Goal: Task Accomplishment & Management: Use online tool/utility

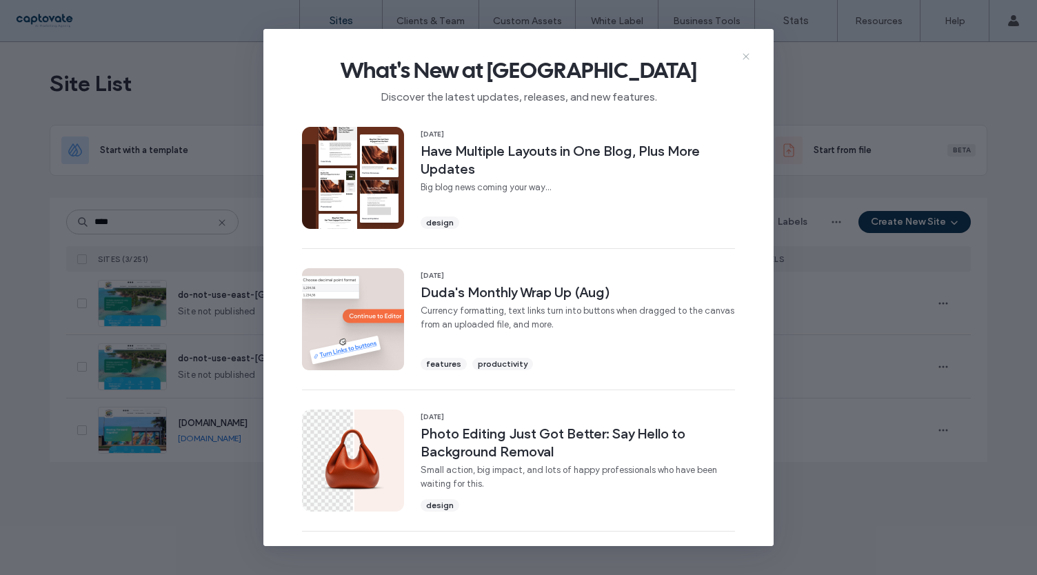
type input "****"
click at [746, 54] on icon at bounding box center [746, 56] width 11 height 11
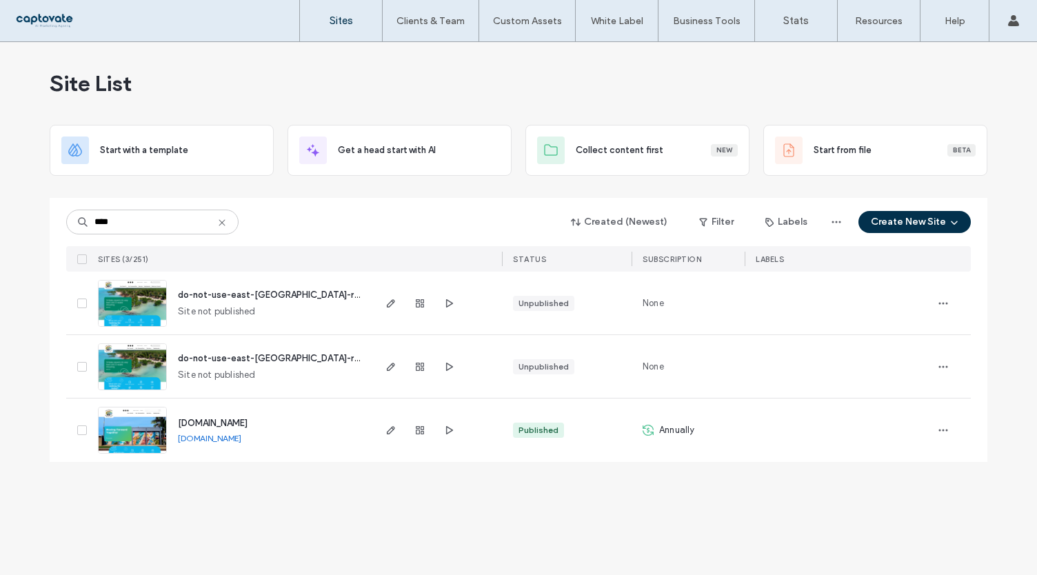
drag, startPoint x: 394, startPoint y: 428, endPoint x: 710, endPoint y: 106, distance: 452.2
click at [394, 428] on use "button" at bounding box center [391, 430] width 8 height 8
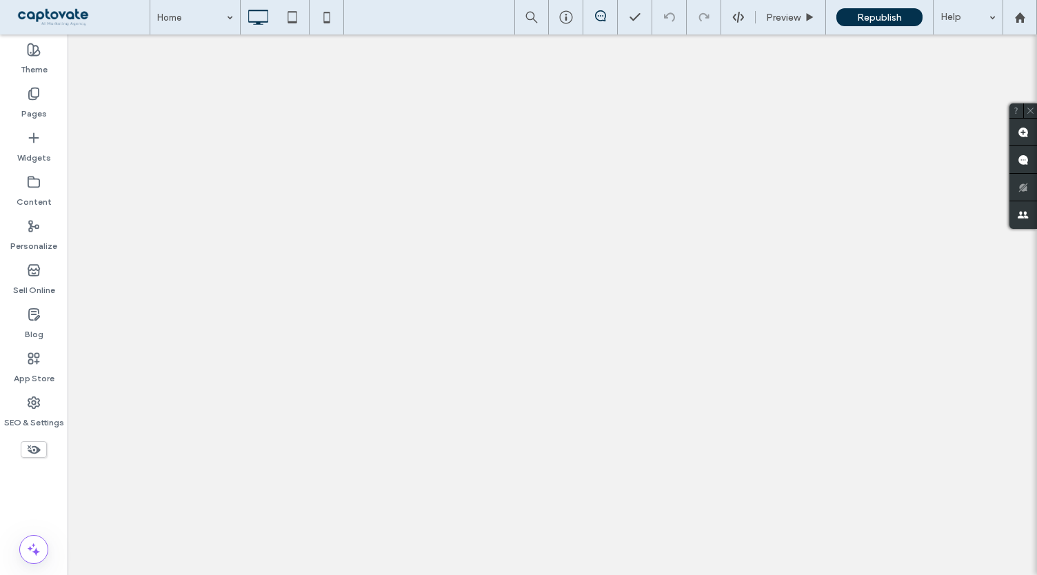
drag, startPoint x: 43, startPoint y: 103, endPoint x: 493, endPoint y: 16, distance: 458.1
click at [43, 103] on label "Pages" at bounding box center [34, 110] width 26 height 19
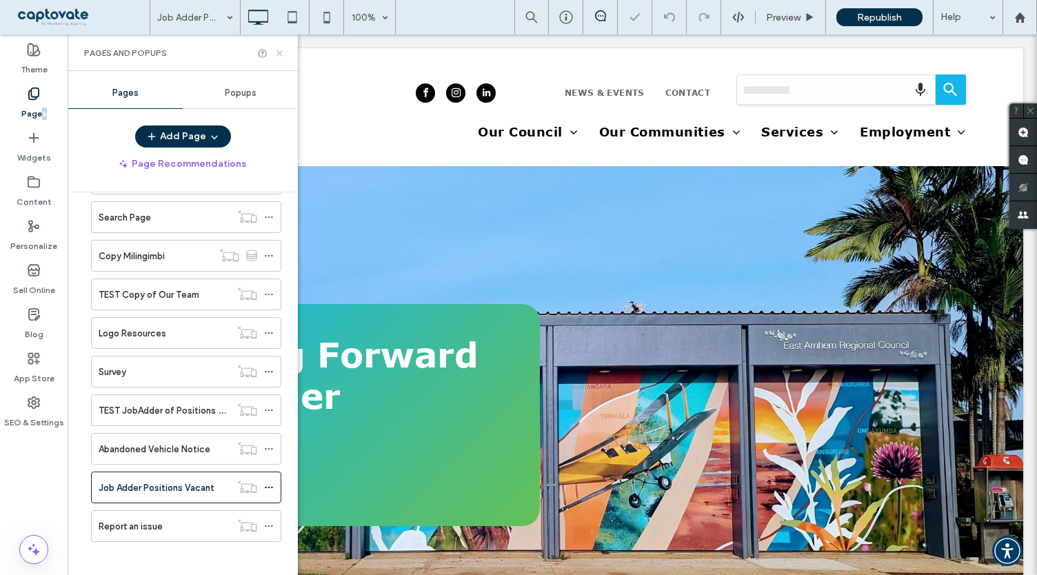
click at [281, 54] on icon at bounding box center [280, 53] width 10 height 10
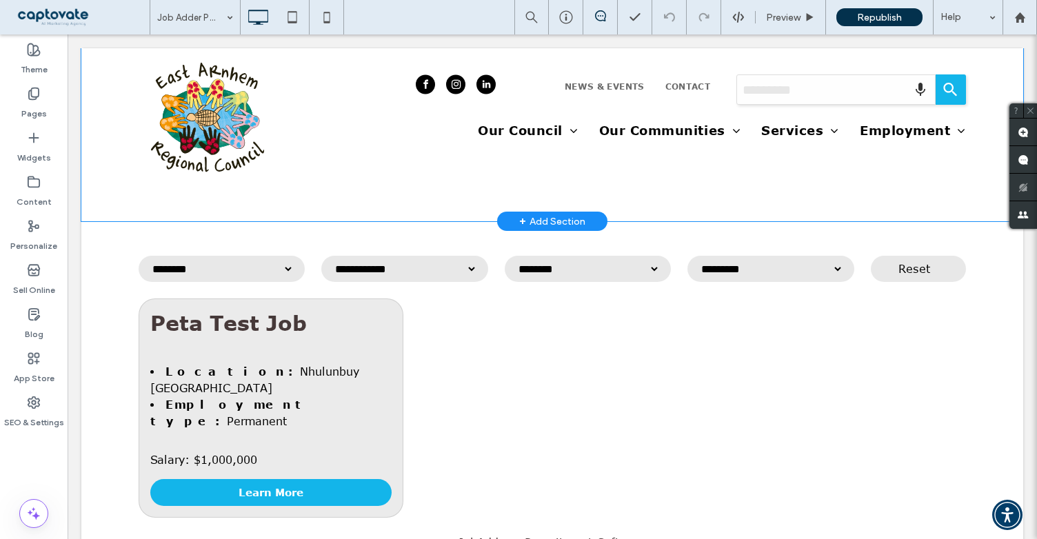
scroll to position [552, 0]
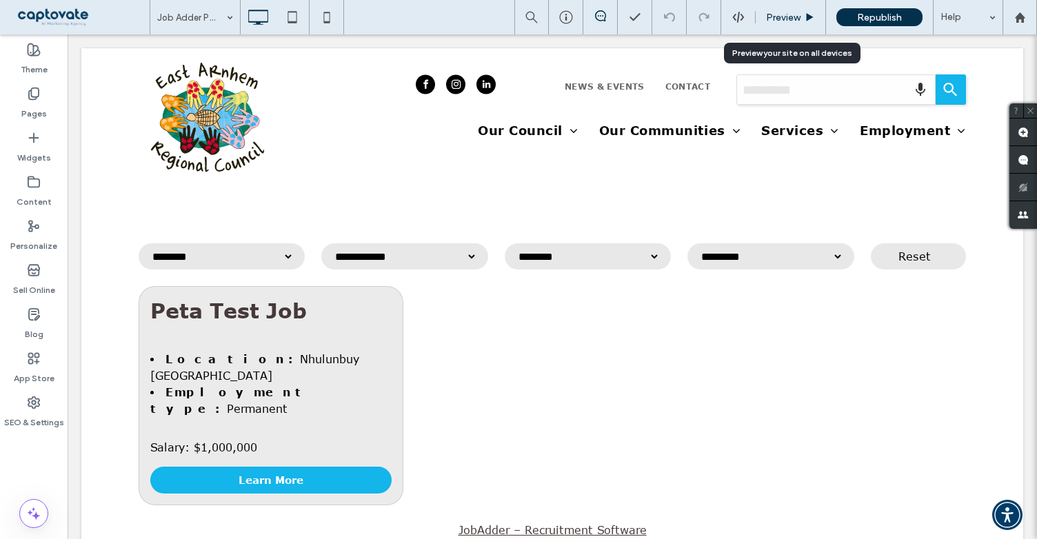
drag, startPoint x: 786, startPoint y: 16, endPoint x: 524, endPoint y: 377, distance: 446.3
click at [786, 16] on span "Preview" at bounding box center [783, 18] width 34 height 12
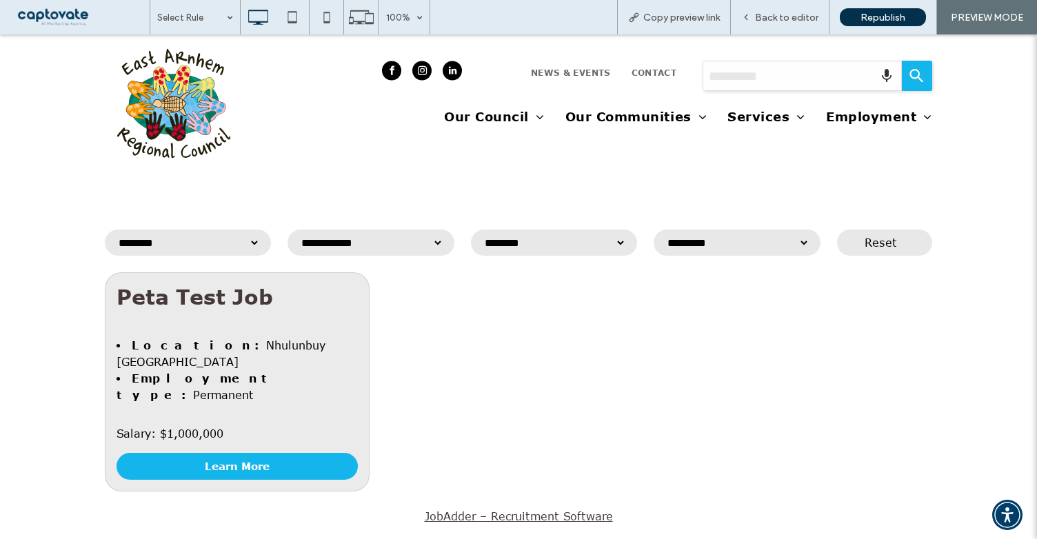
click at [250, 246] on select "**********" at bounding box center [182, 243] width 155 height 22
click at [430, 245] on select "**********" at bounding box center [365, 243] width 155 height 22
click at [617, 243] on select "**********" at bounding box center [548, 243] width 155 height 22
click at [799, 240] on select "********* *********" at bounding box center [731, 243] width 155 height 22
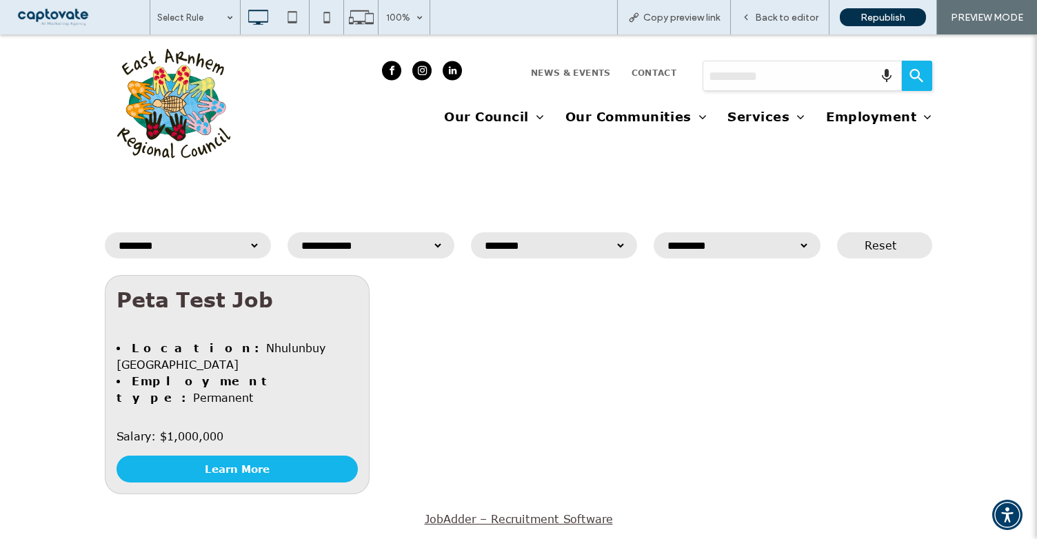
scroll to position [552, 0]
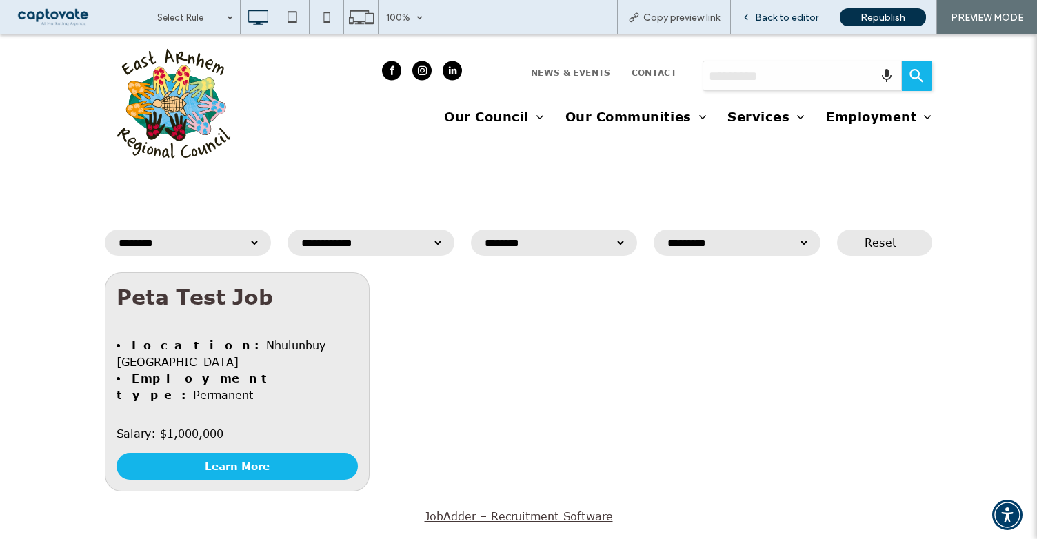
click at [779, 24] on div "Back to editor" at bounding box center [780, 17] width 99 height 34
click at [246, 453] on link "Learn More" at bounding box center [237, 466] width 241 height 27
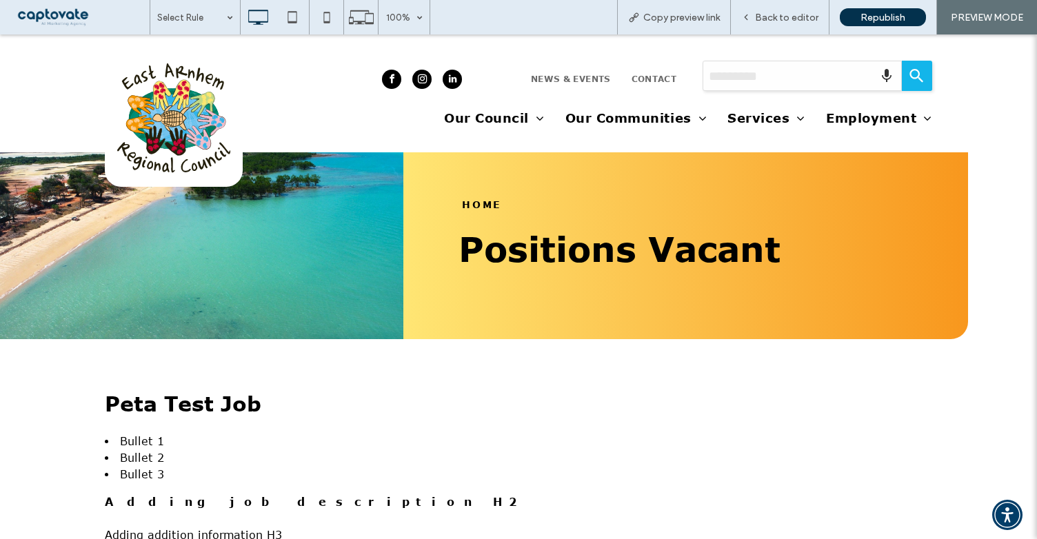
scroll to position [69, 0]
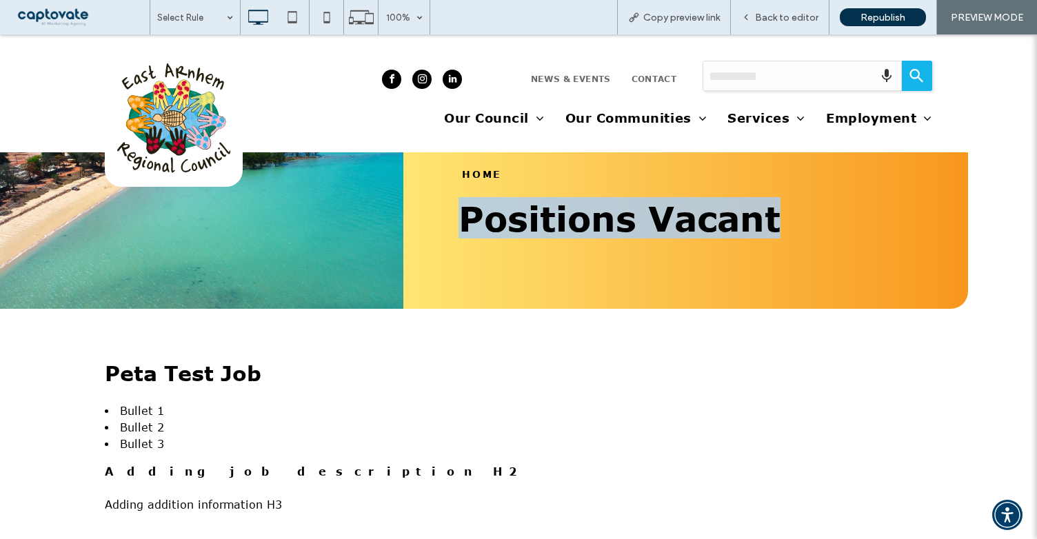
drag, startPoint x: 771, startPoint y: 222, endPoint x: 461, endPoint y: 205, distance: 310.2
click at [461, 205] on span "Positions Vacant" at bounding box center [620, 217] width 322 height 41
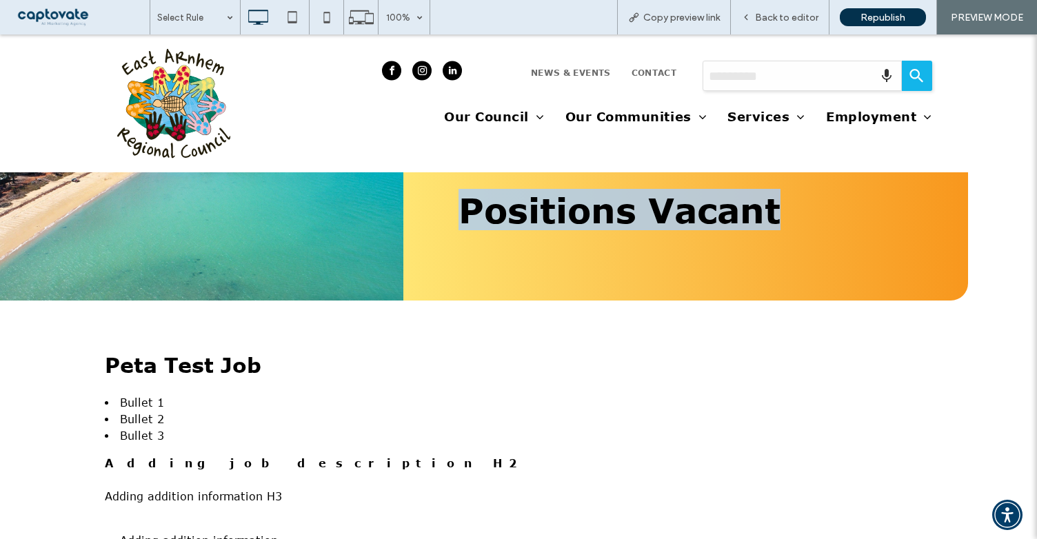
scroll to position [207, 0]
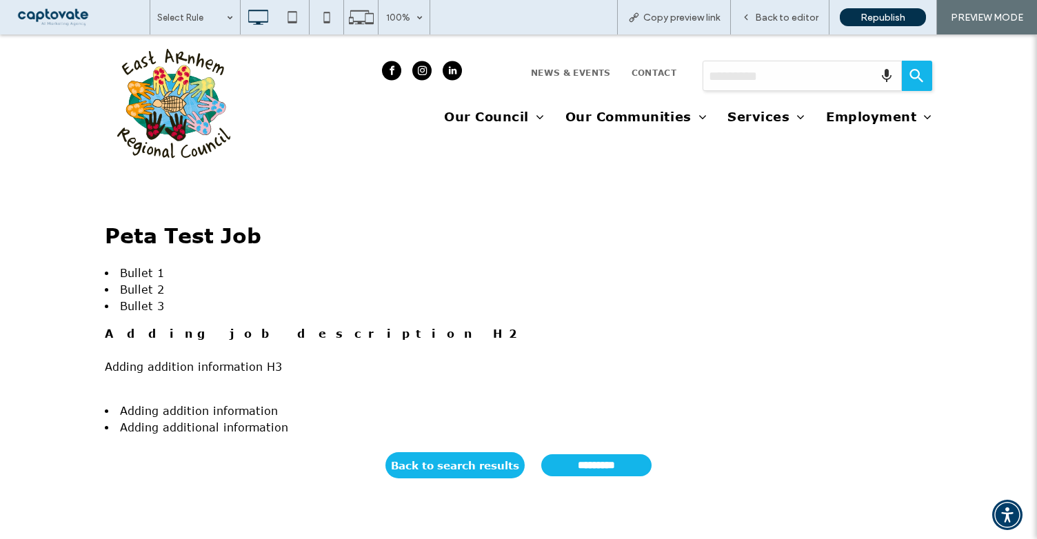
click at [600, 468] on input "*********" at bounding box center [596, 466] width 110 height 22
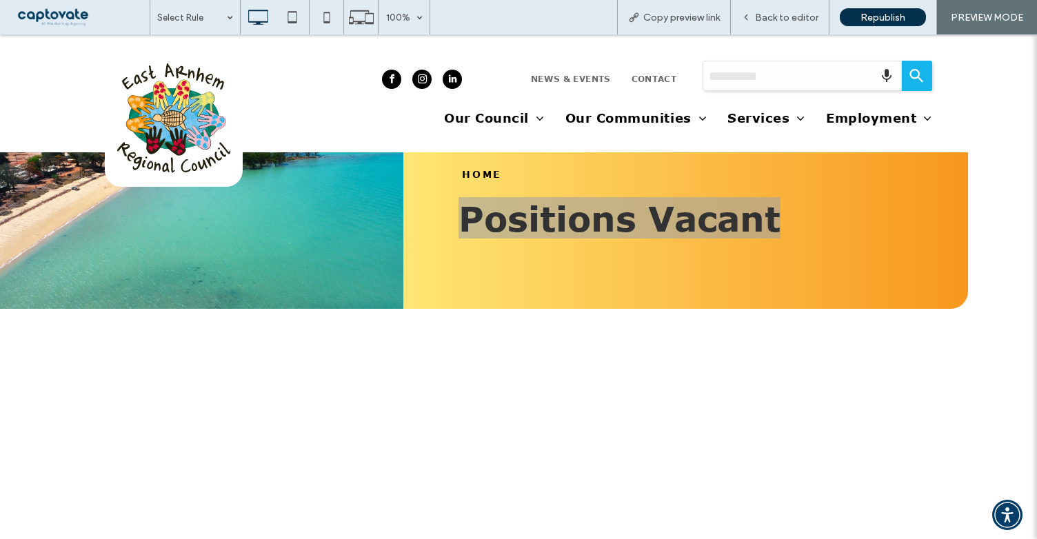
scroll to position [0, 0]
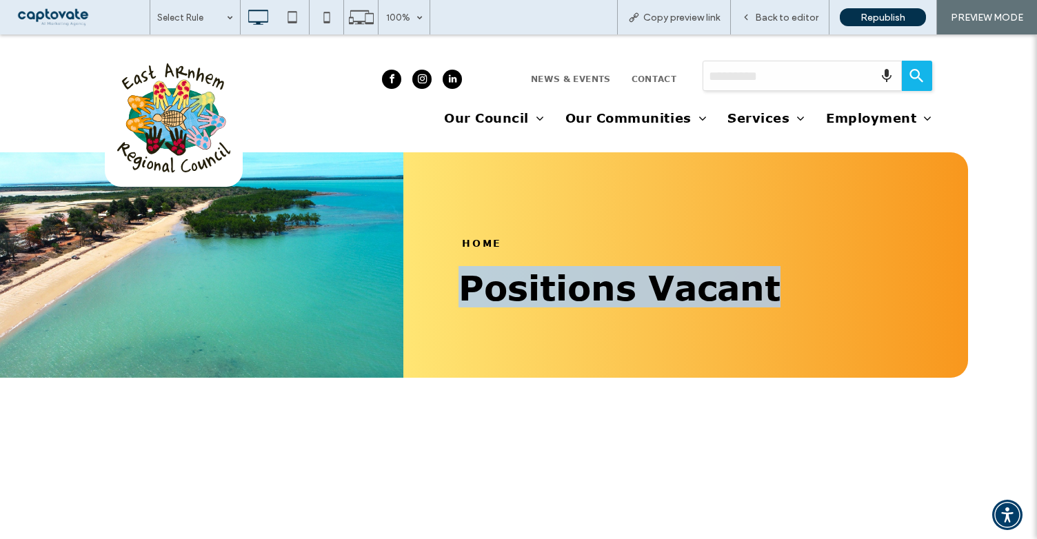
click at [793, 310] on div "HOME Positions Vacant Click To Paste" at bounding box center [686, 265] width 565 height 226
drag, startPoint x: 821, startPoint y: 300, endPoint x: 453, endPoint y: 292, distance: 368.4
click at [453, 292] on div "HOME Positions Vacant Click To Paste" at bounding box center [686, 265] width 565 height 226
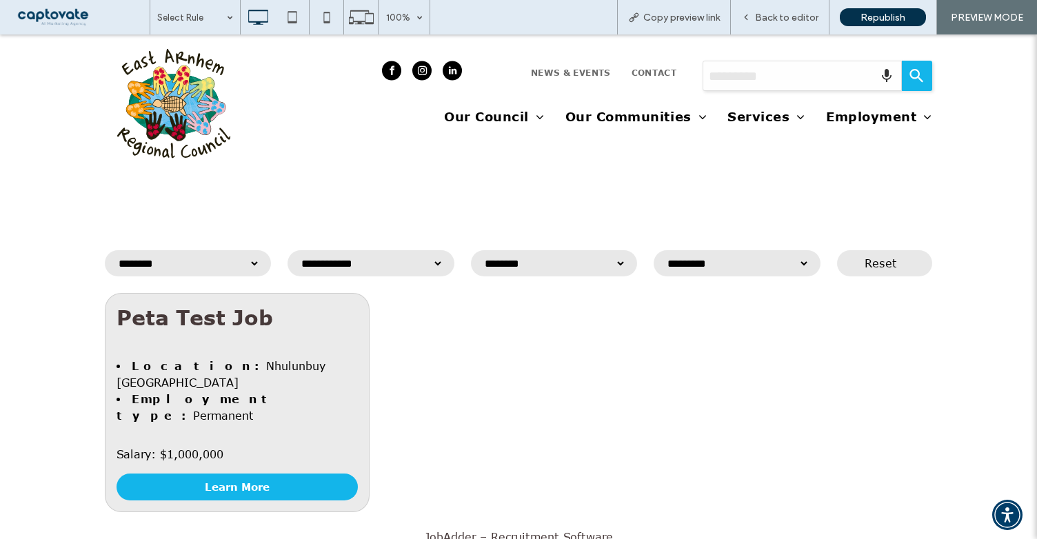
scroll to position [690, 0]
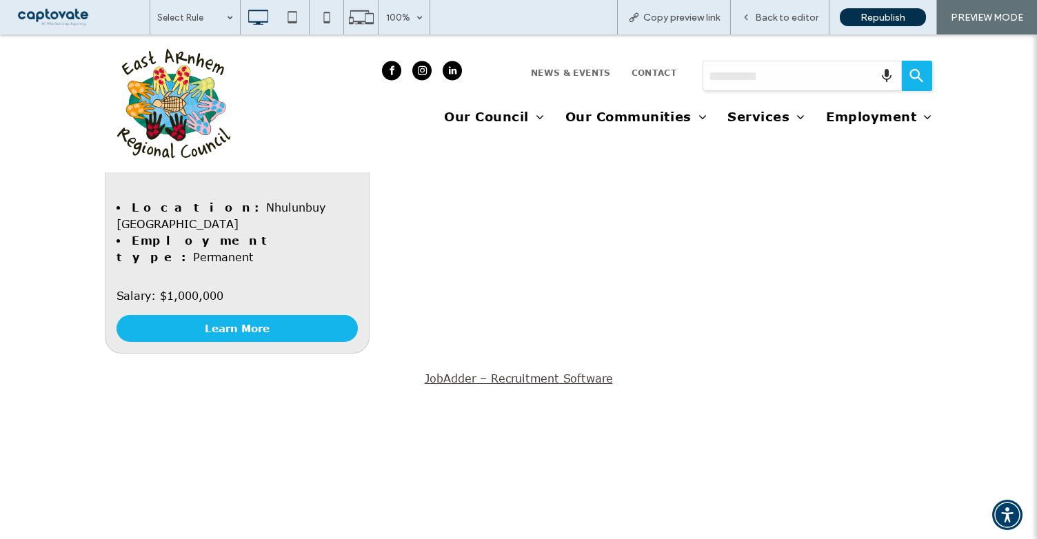
drag, startPoint x: 219, startPoint y: 296, endPoint x: 427, endPoint y: 300, distance: 207.7
click at [219, 315] on link "Learn More" at bounding box center [237, 328] width 241 height 27
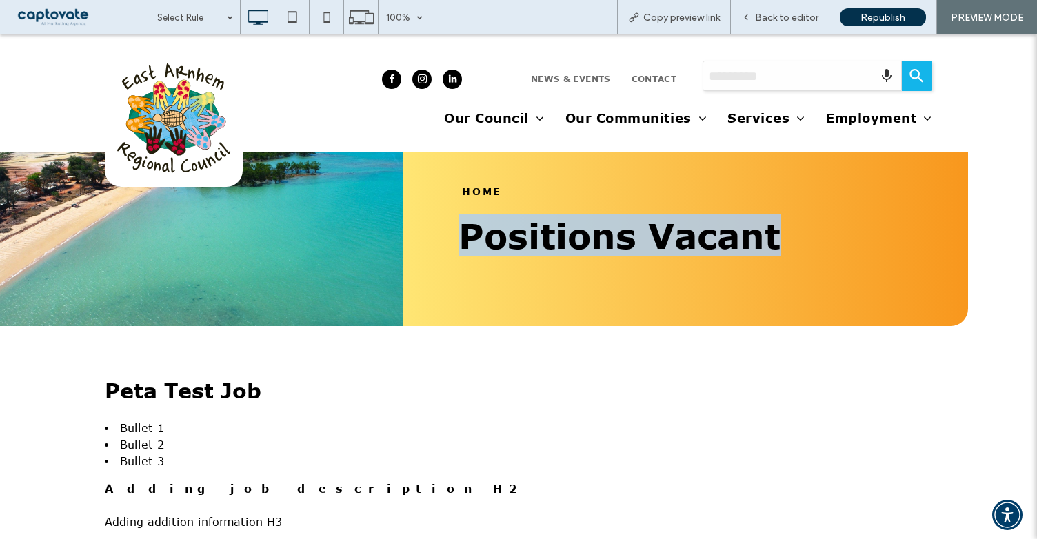
scroll to position [0, 0]
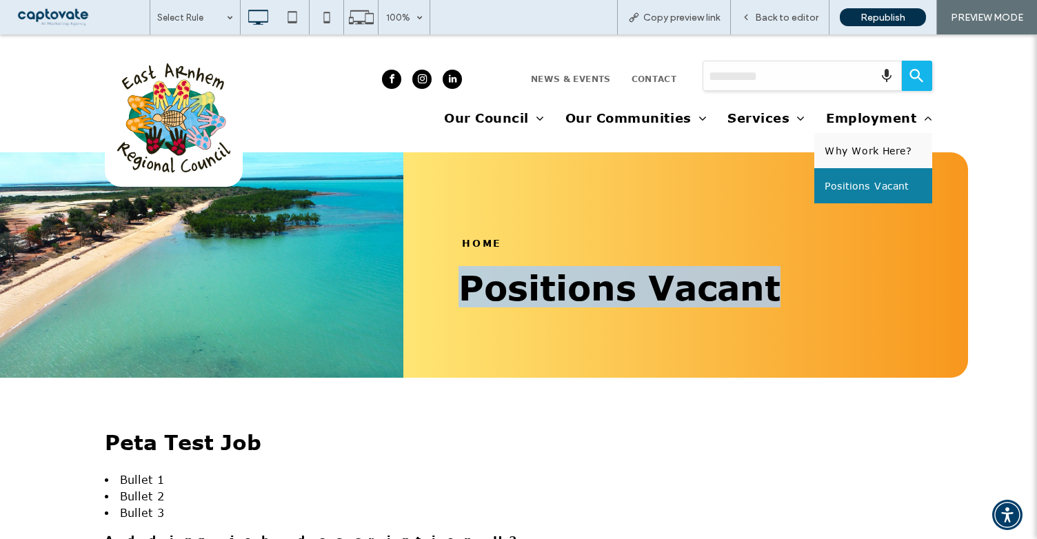
click at [875, 188] on span "Positions Vacant" at bounding box center [867, 186] width 85 height 14
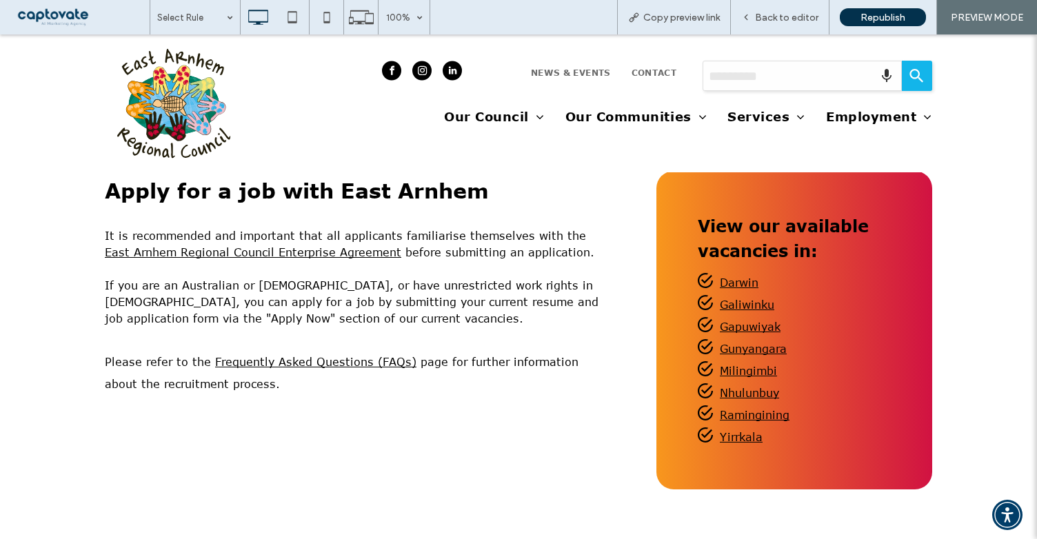
scroll to position [270, 0]
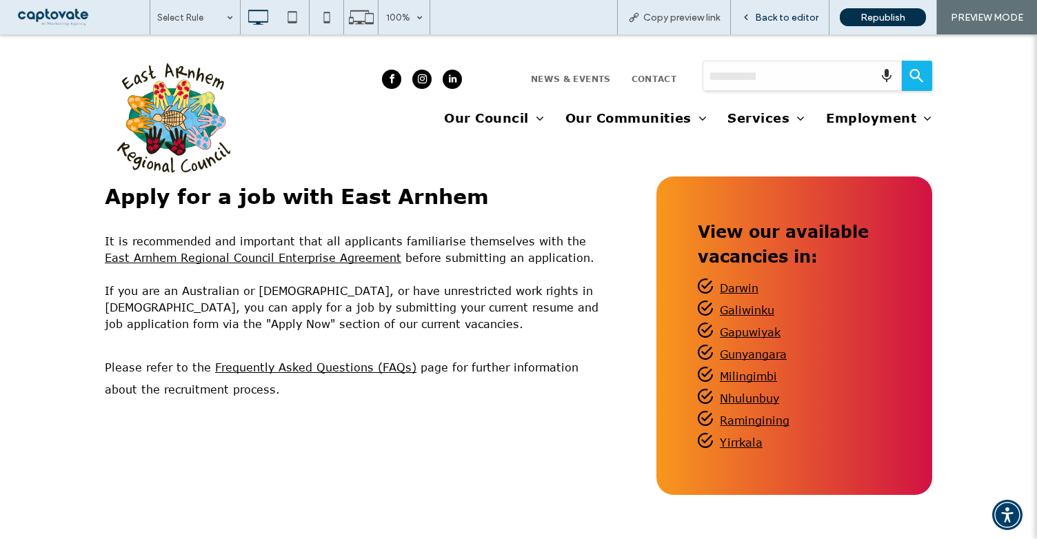
click at [777, 23] on div "Back to editor" at bounding box center [780, 17] width 99 height 34
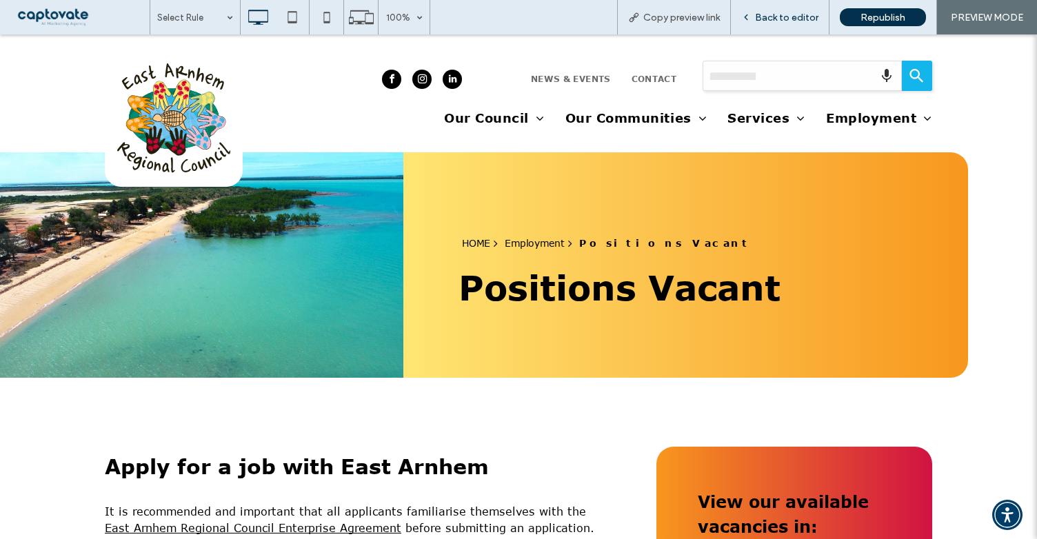
click at [779, 15] on span "Back to editor" at bounding box center [786, 18] width 63 height 12
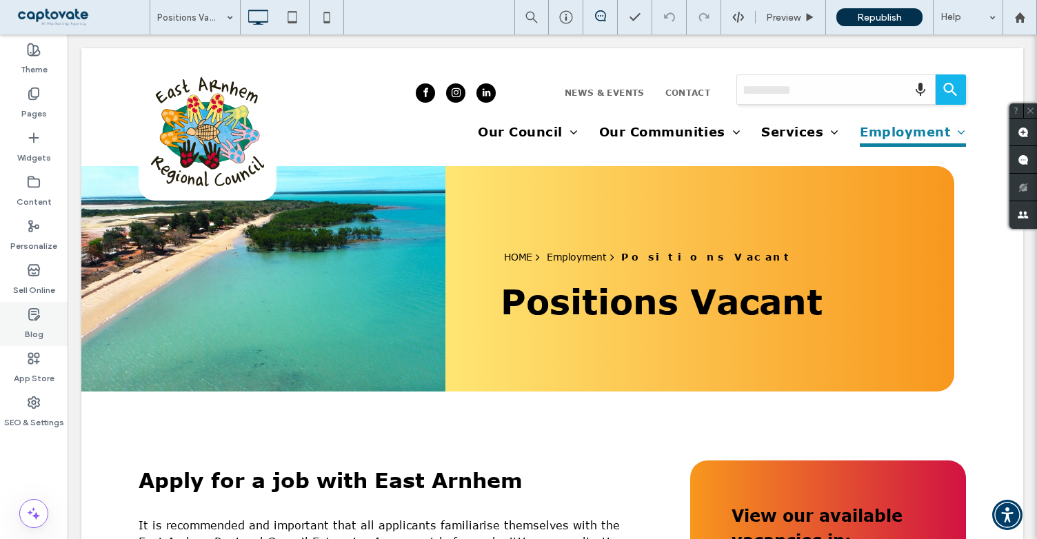
click at [38, 312] on use at bounding box center [34, 314] width 10 height 11
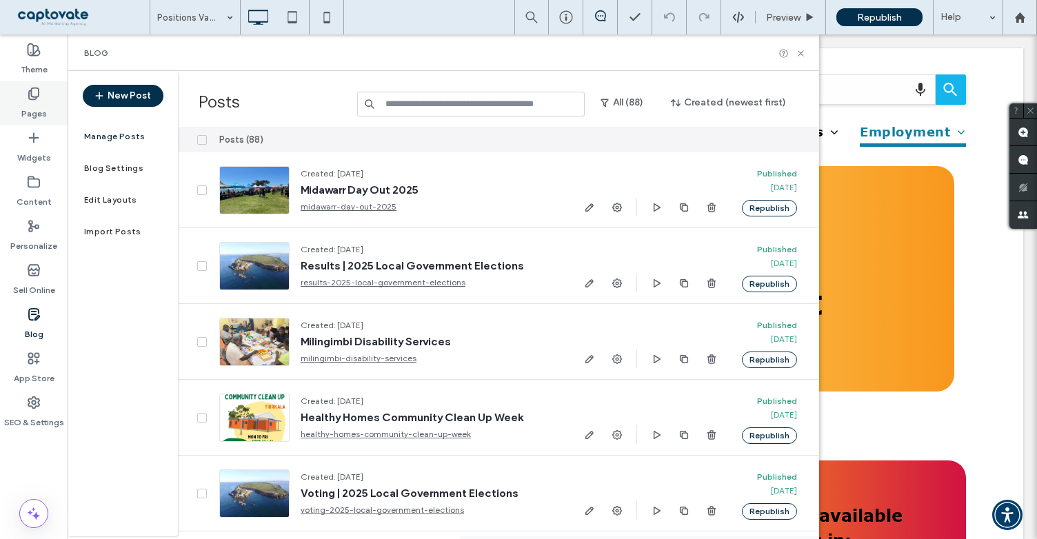
click at [28, 92] on icon at bounding box center [34, 94] width 14 height 14
click at [34, 103] on label "Pages" at bounding box center [34, 110] width 26 height 19
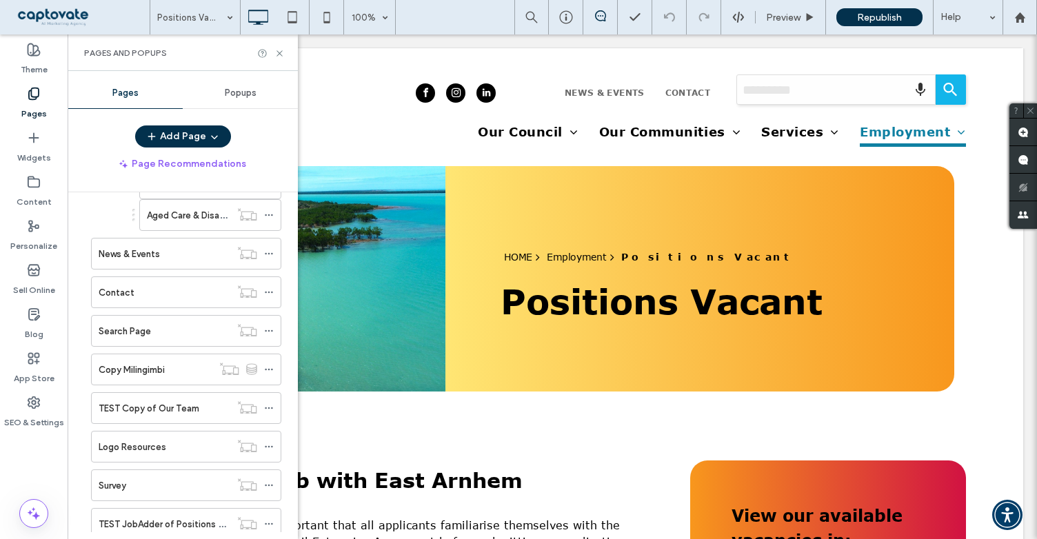
scroll to position [3010, 0]
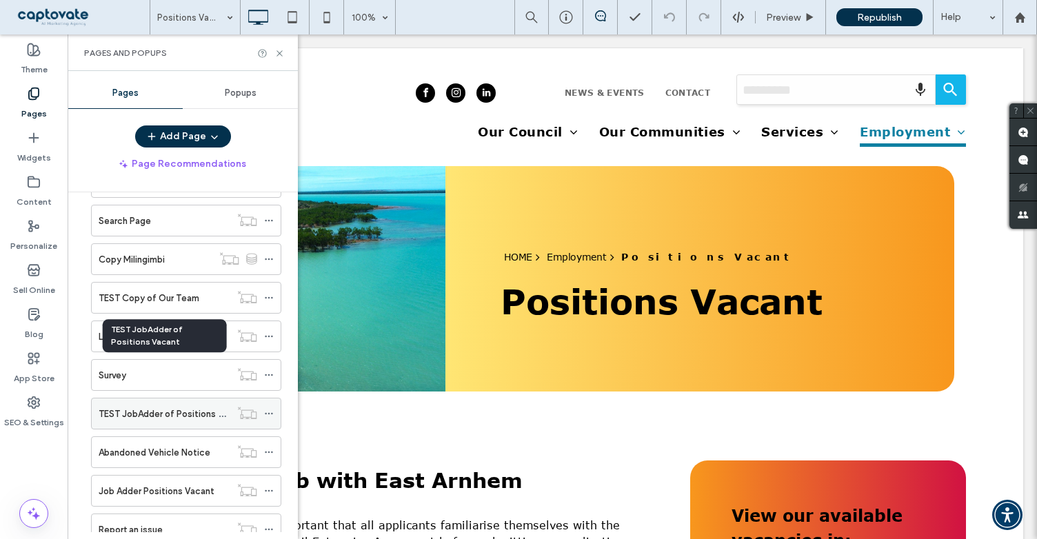
click at [179, 402] on label "TEST JobAdder of Positions Vacant" at bounding box center [173, 414] width 149 height 24
click at [279, 54] on div at bounding box center [518, 269] width 1037 height 539
click at [278, 50] on icon at bounding box center [280, 53] width 10 height 10
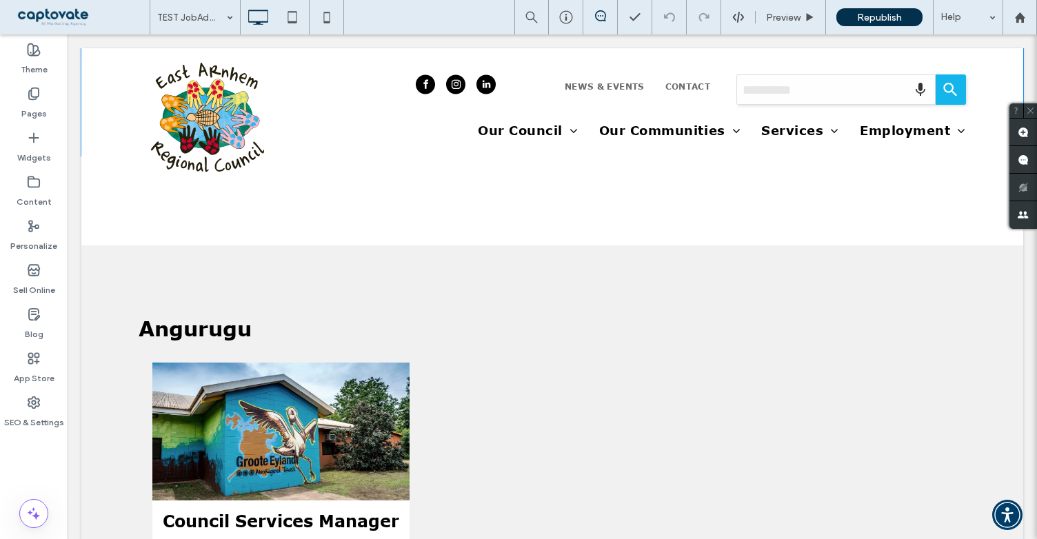
scroll to position [414, 0]
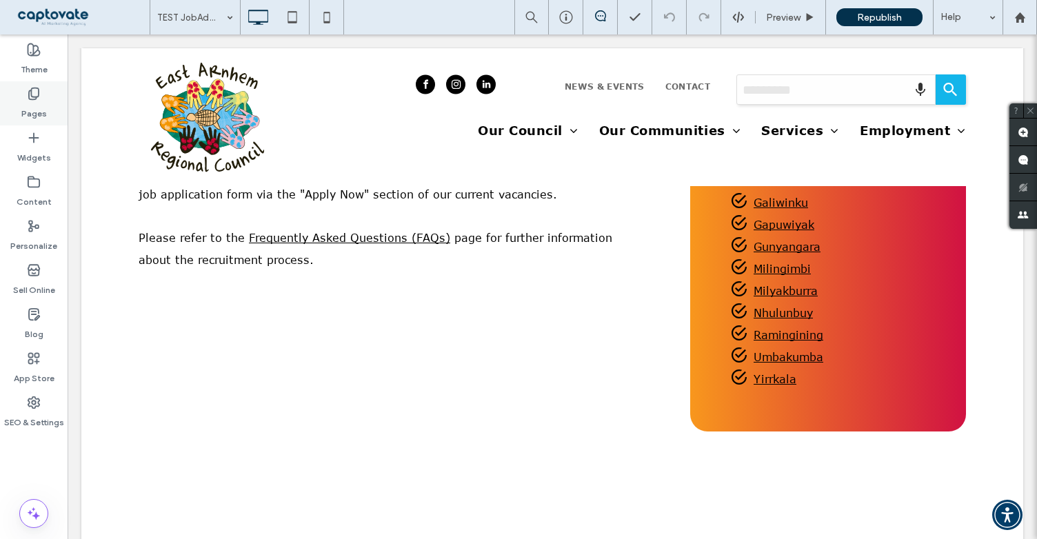
click at [34, 99] on icon at bounding box center [34, 94] width 14 height 14
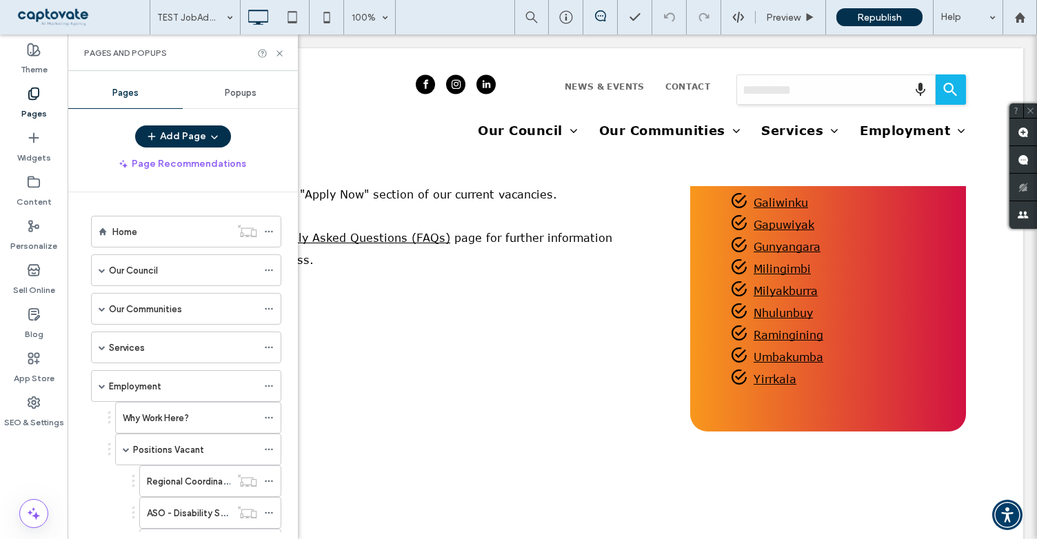
click at [40, 103] on label "Pages" at bounding box center [34, 110] width 26 height 19
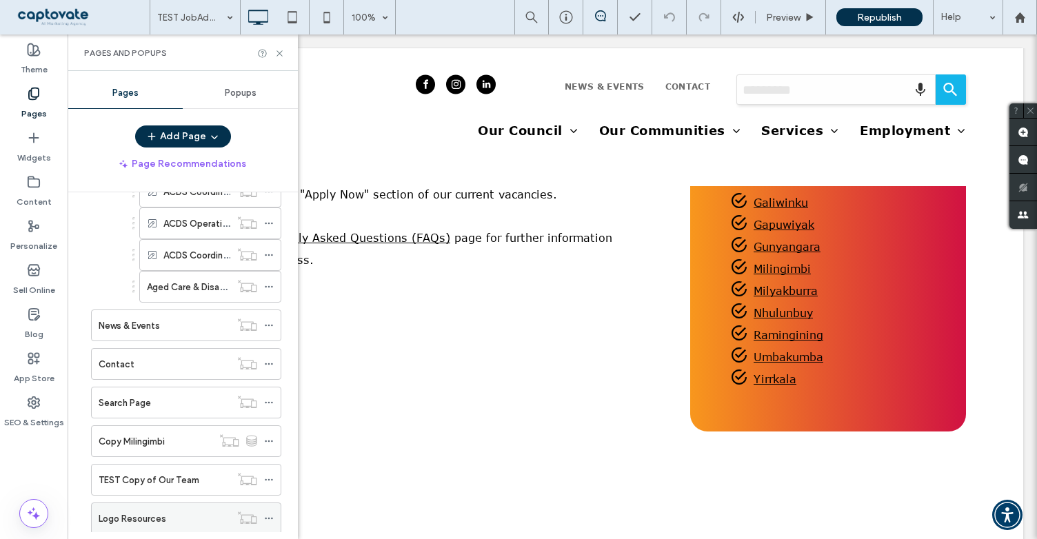
scroll to position [3010, 0]
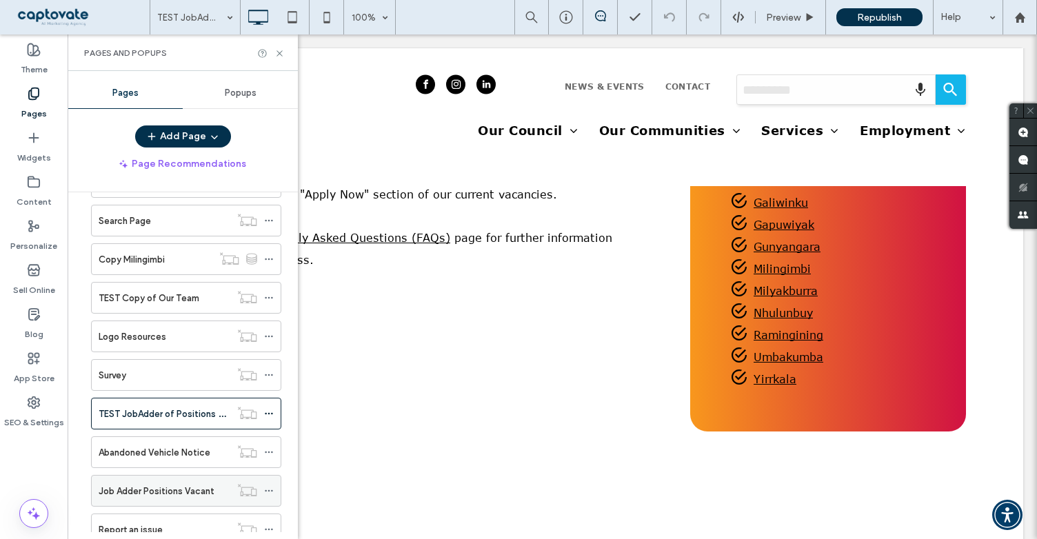
click at [148, 479] on label "Job Adder Positions Vacant" at bounding box center [157, 491] width 116 height 24
click at [278, 51] on use at bounding box center [280, 53] width 6 height 6
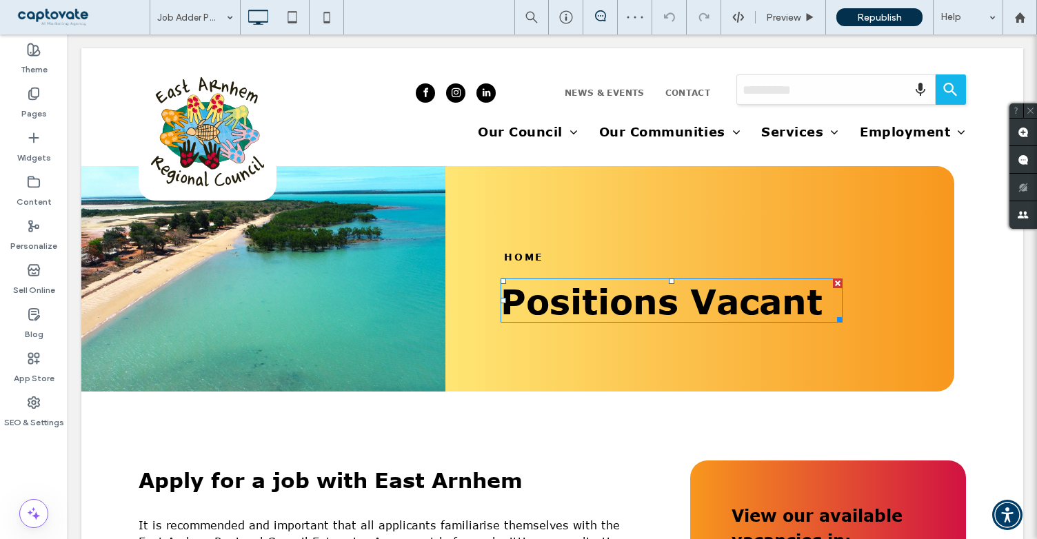
click at [702, 304] on span "Positions Vacant" at bounding box center [662, 300] width 322 height 41
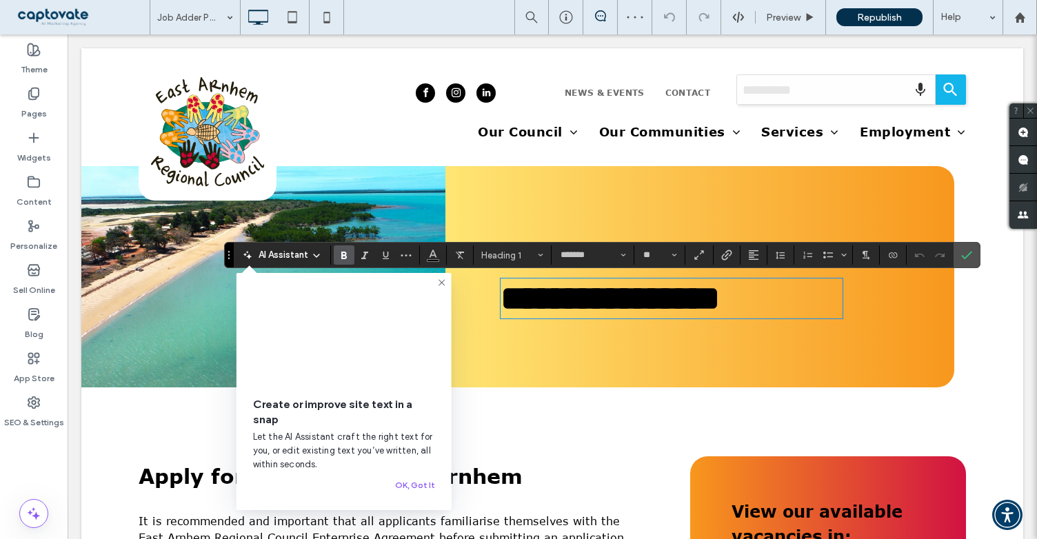
type input "*******"
type input "**"
click at [962, 263] on span "Confirm" at bounding box center [965, 255] width 6 height 25
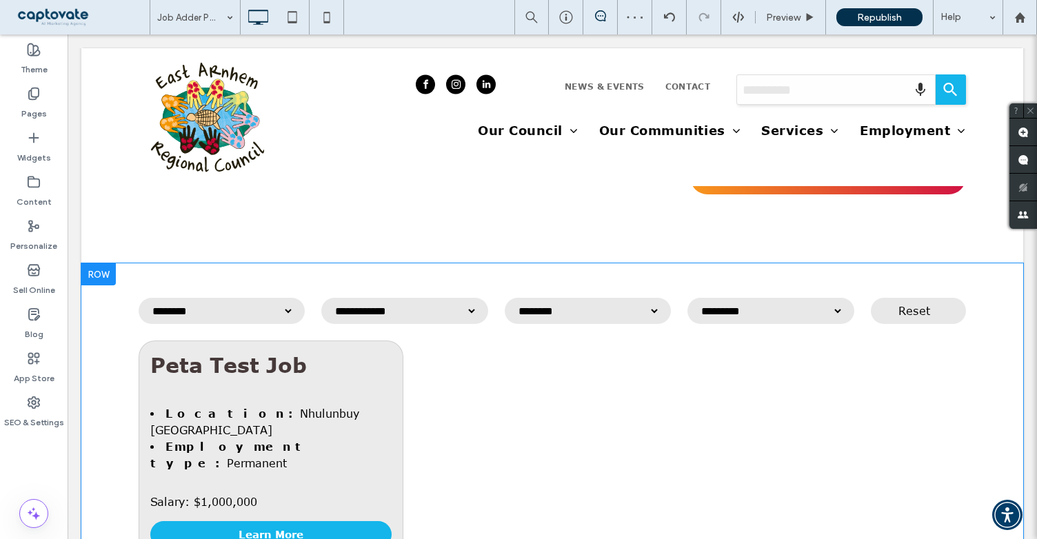
scroll to position [641, 0]
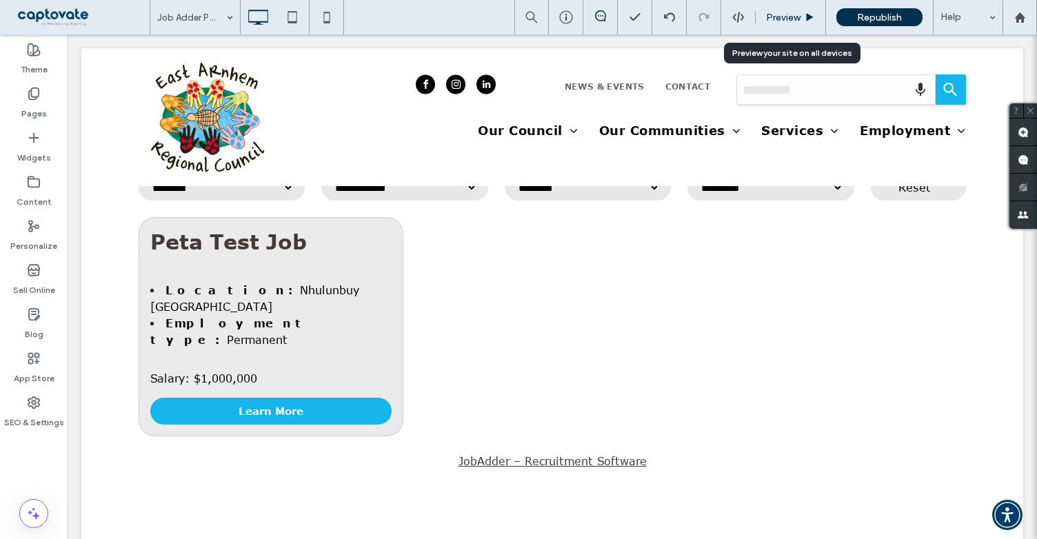
click at [781, 17] on span "Preview" at bounding box center [783, 18] width 34 height 12
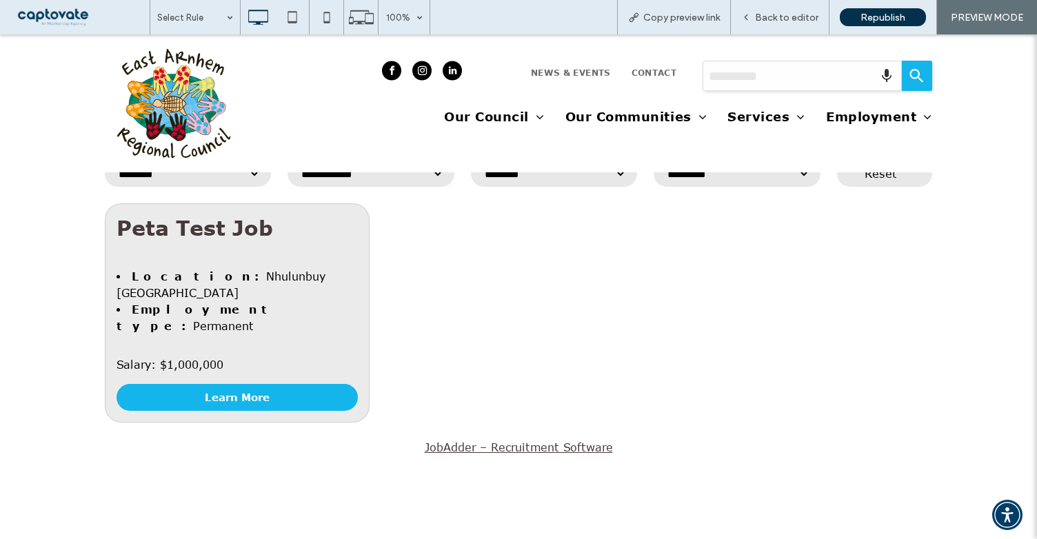
click at [218, 384] on link "Learn More" at bounding box center [237, 397] width 241 height 27
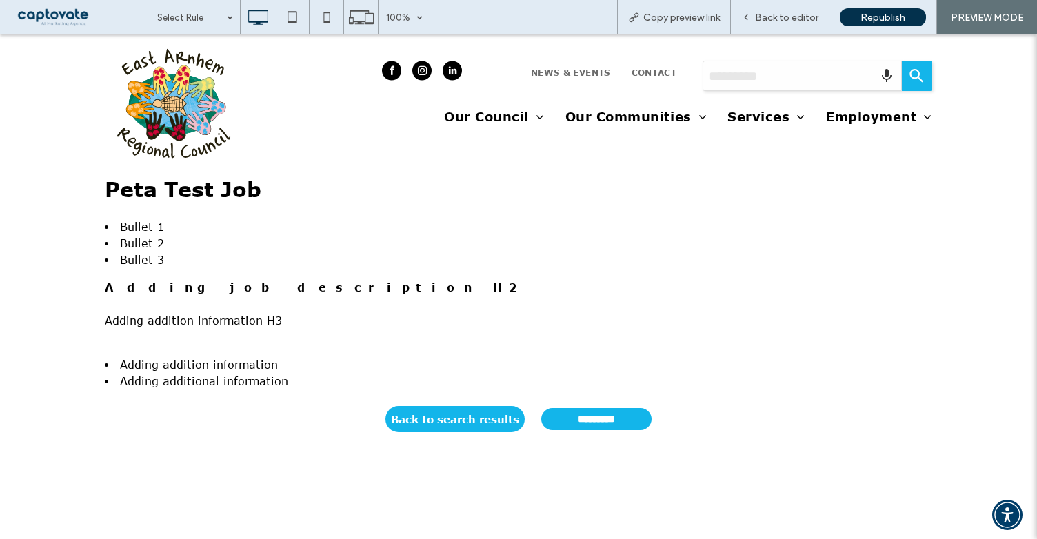
scroll to position [276, 0]
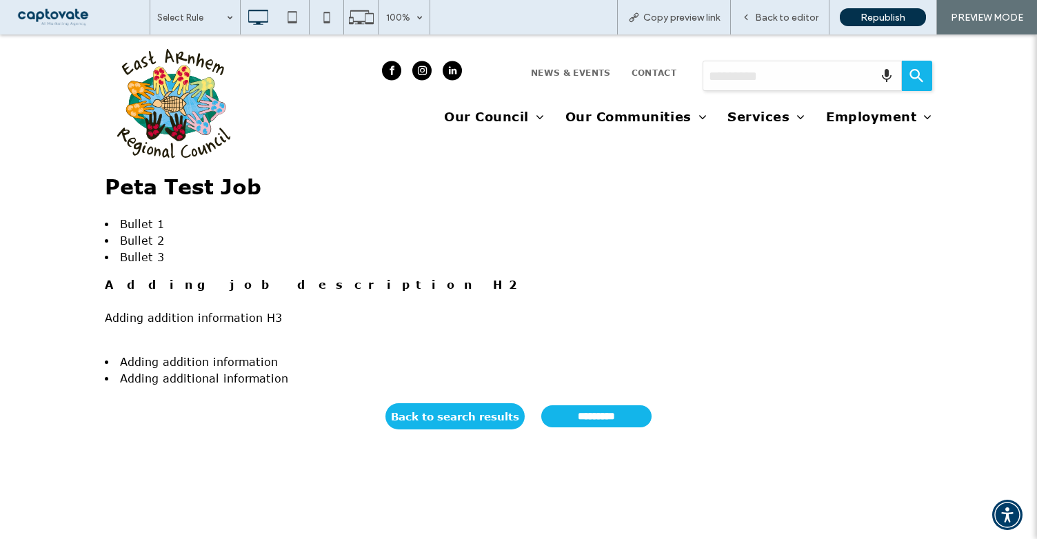
click at [586, 413] on input "*********" at bounding box center [596, 417] width 110 height 22
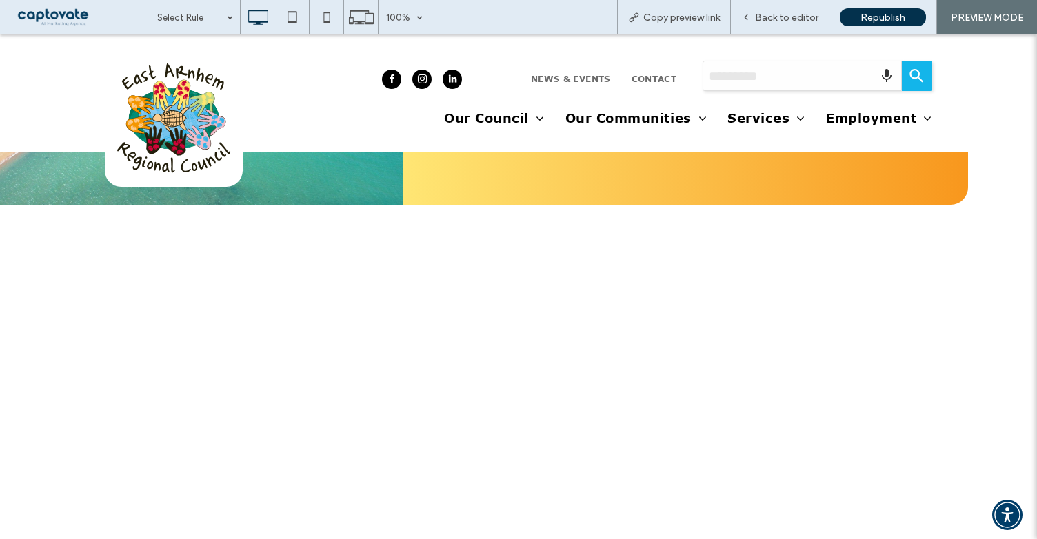
scroll to position [0, 0]
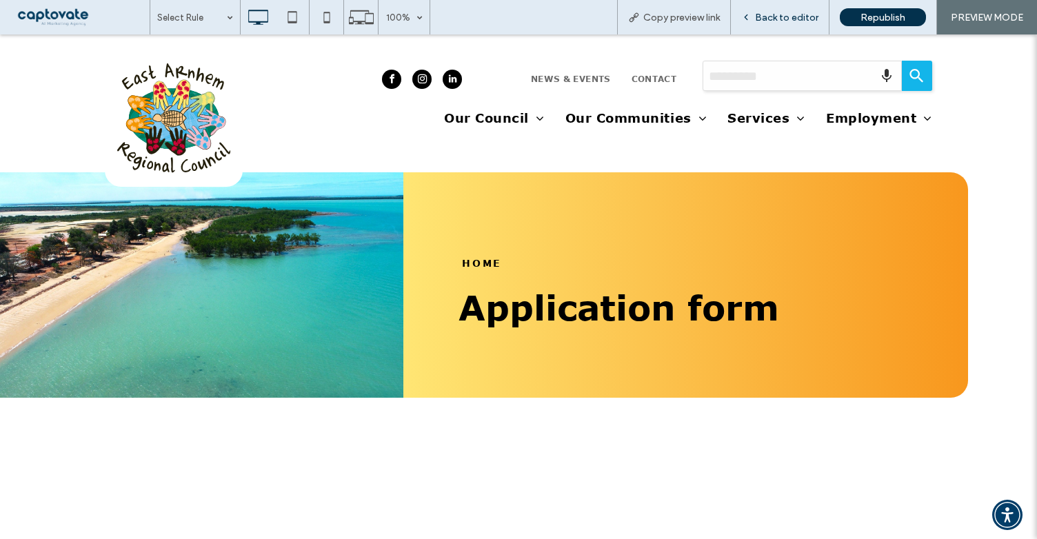
click at [783, 9] on div "Back to editor" at bounding box center [780, 17] width 99 height 34
click at [775, 21] on span "Back to editor" at bounding box center [786, 18] width 63 height 12
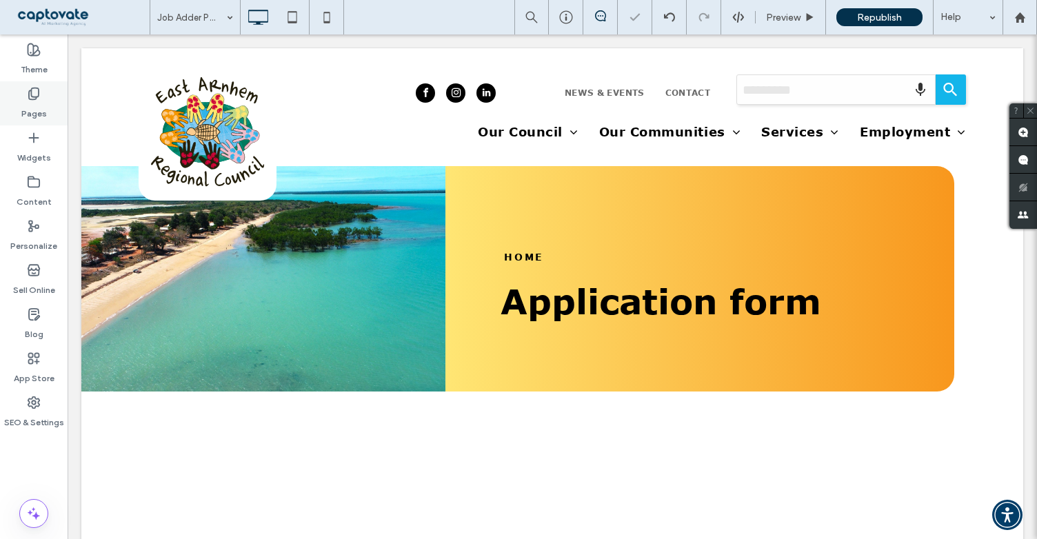
click at [35, 104] on label "Pages" at bounding box center [34, 110] width 26 height 19
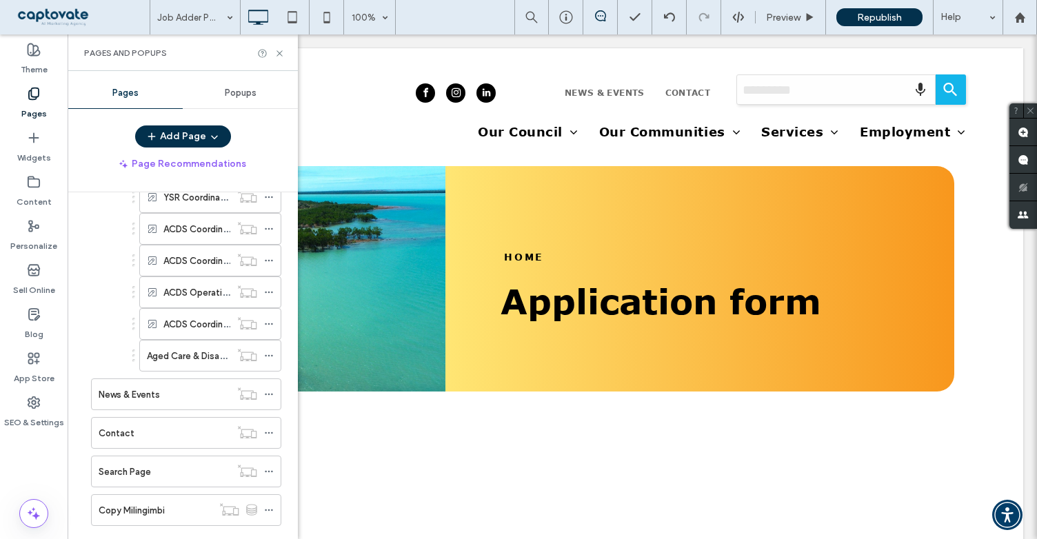
scroll to position [3010, 0]
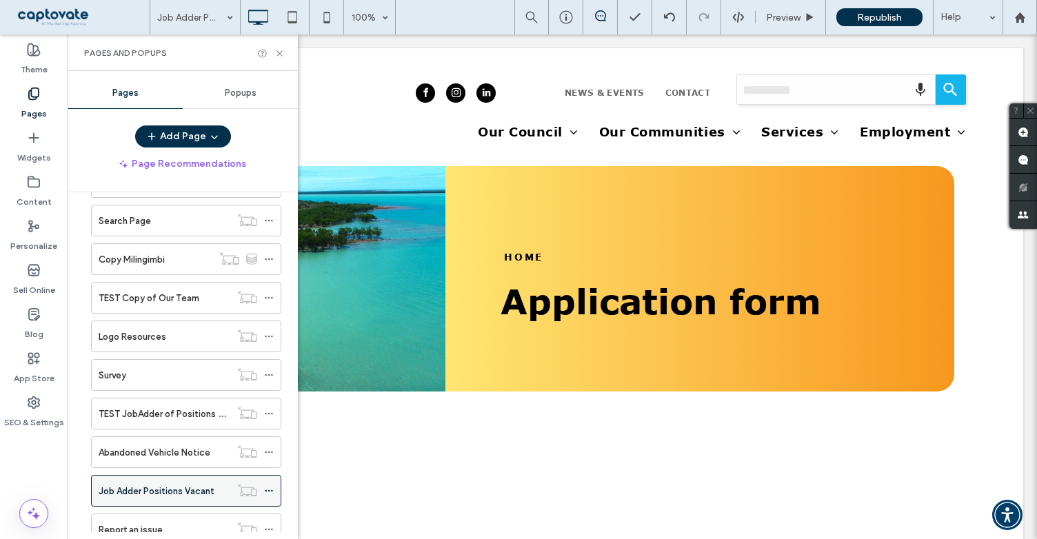
click at [168, 476] on div "Job Adder Positions Vacant" at bounding box center [165, 491] width 132 height 30
click at [283, 50] on icon at bounding box center [280, 53] width 10 height 10
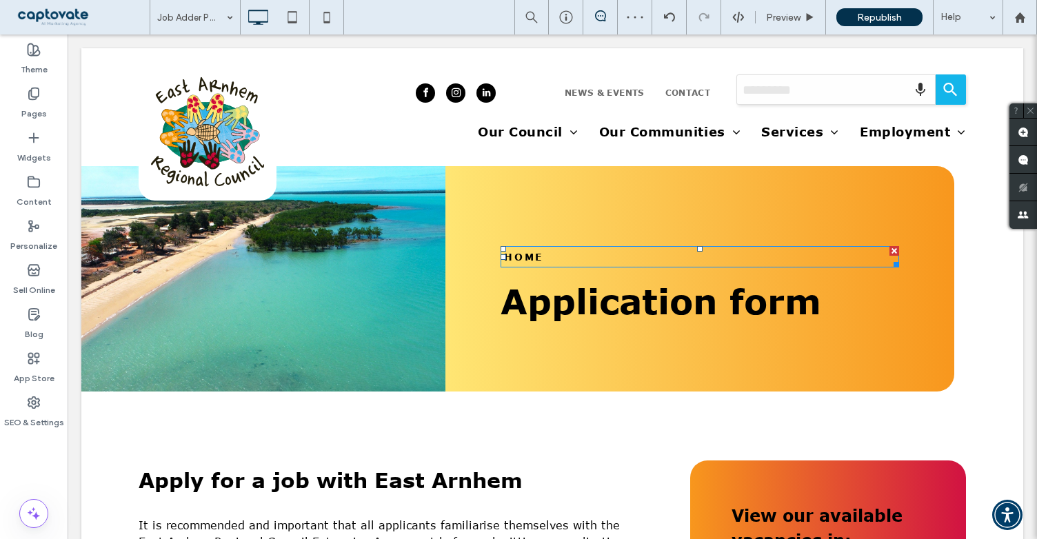
scroll to position [0, 0]
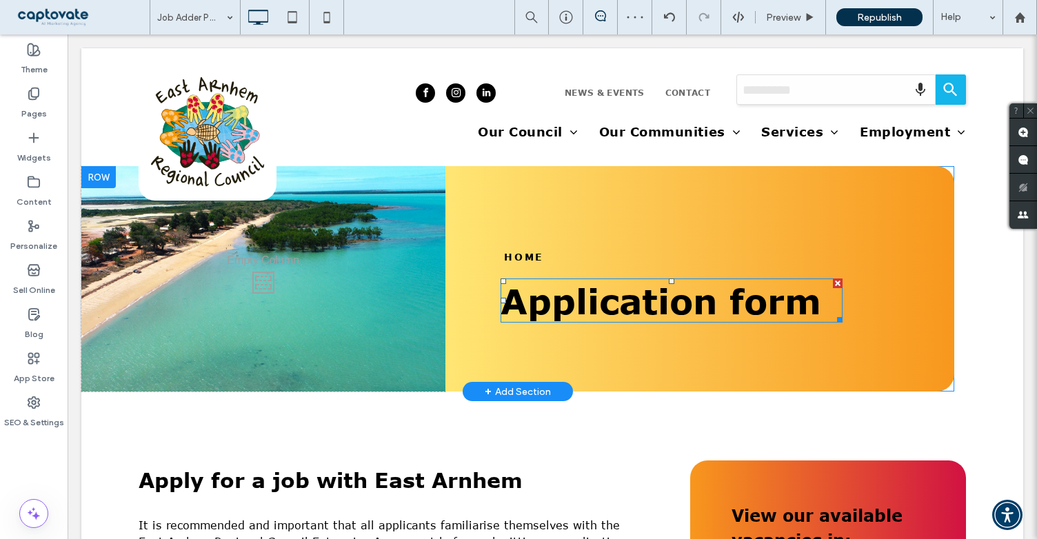
click at [571, 288] on span "Application form" at bounding box center [661, 300] width 321 height 41
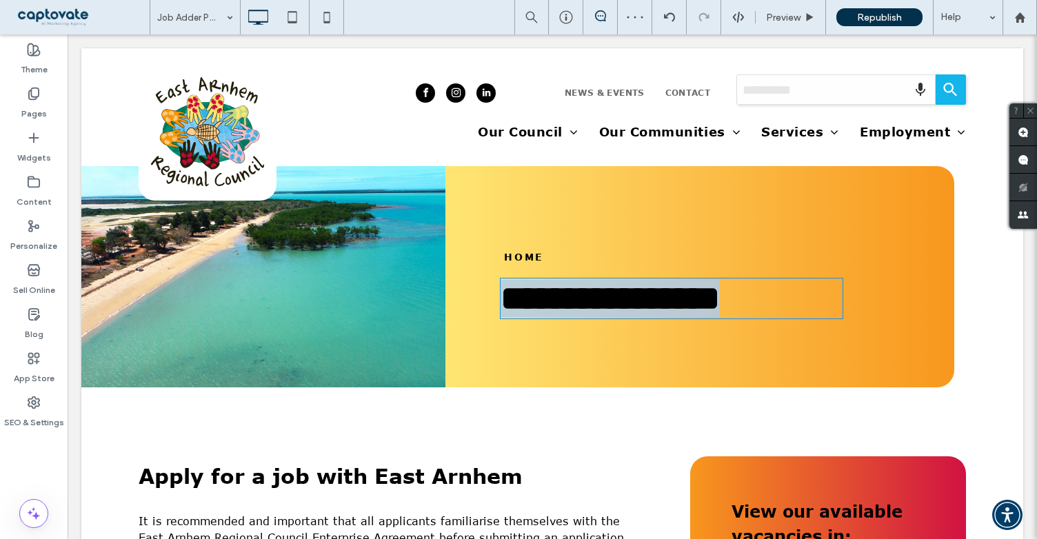
type input "*******"
type input "**"
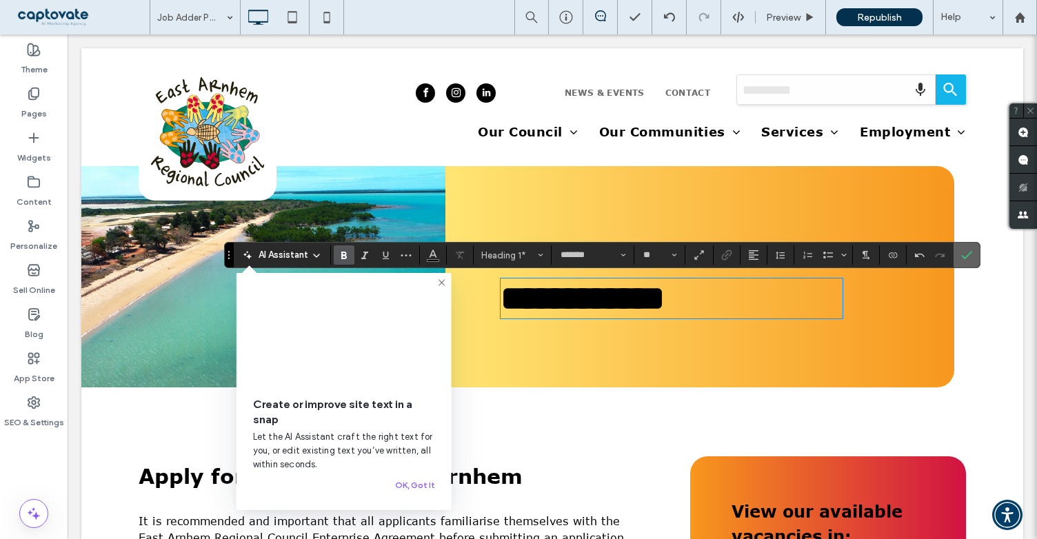
click at [963, 257] on use "Confirm" at bounding box center [967, 255] width 11 height 8
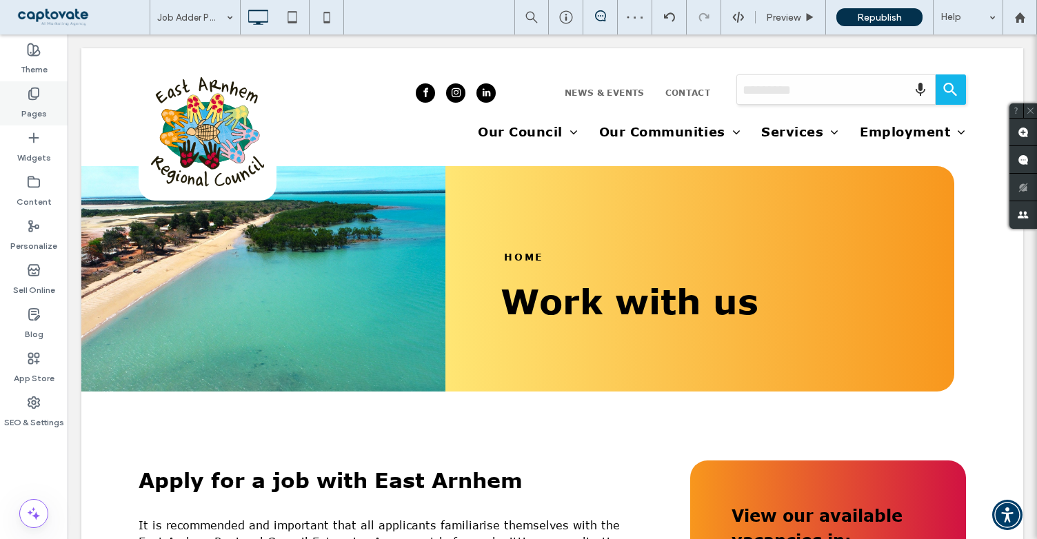
drag, startPoint x: 39, startPoint y: 95, endPoint x: 39, endPoint y: 103, distance: 8.3
click at [39, 97] on icon at bounding box center [34, 94] width 14 height 14
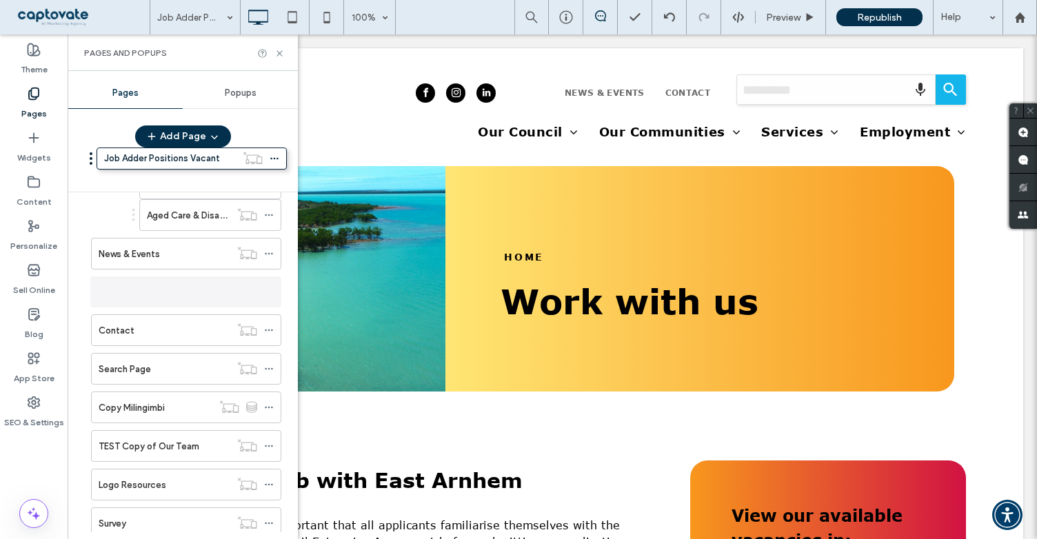
scroll to position [2790, 0]
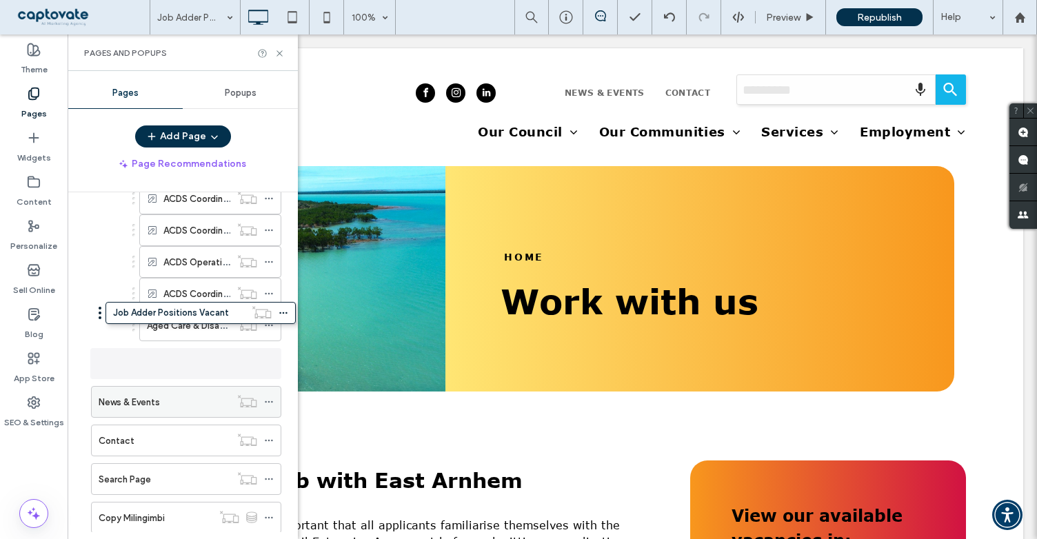
drag, startPoint x: 131, startPoint y: 446, endPoint x: 146, endPoint y: 321, distance: 126.4
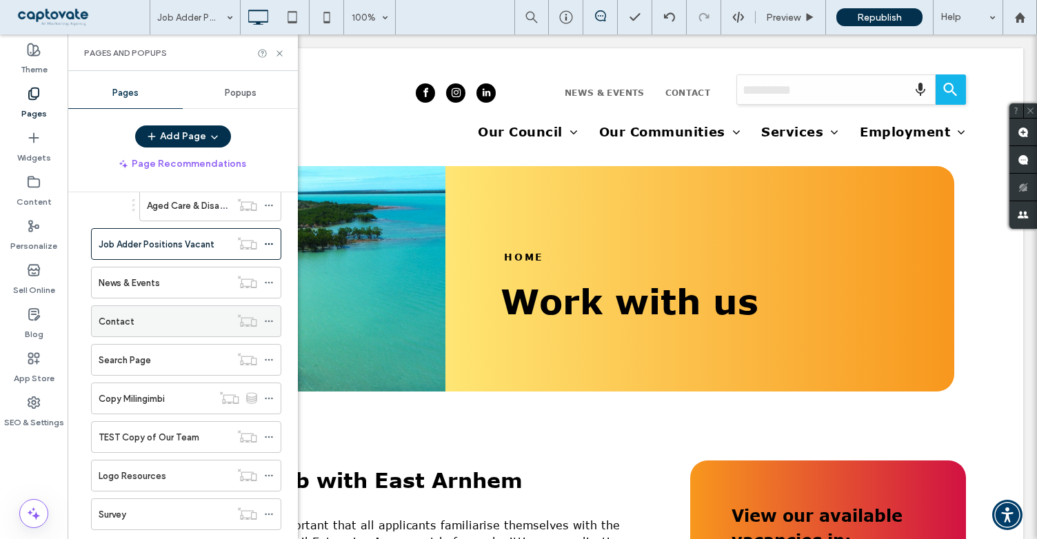
scroll to position [2828, 0]
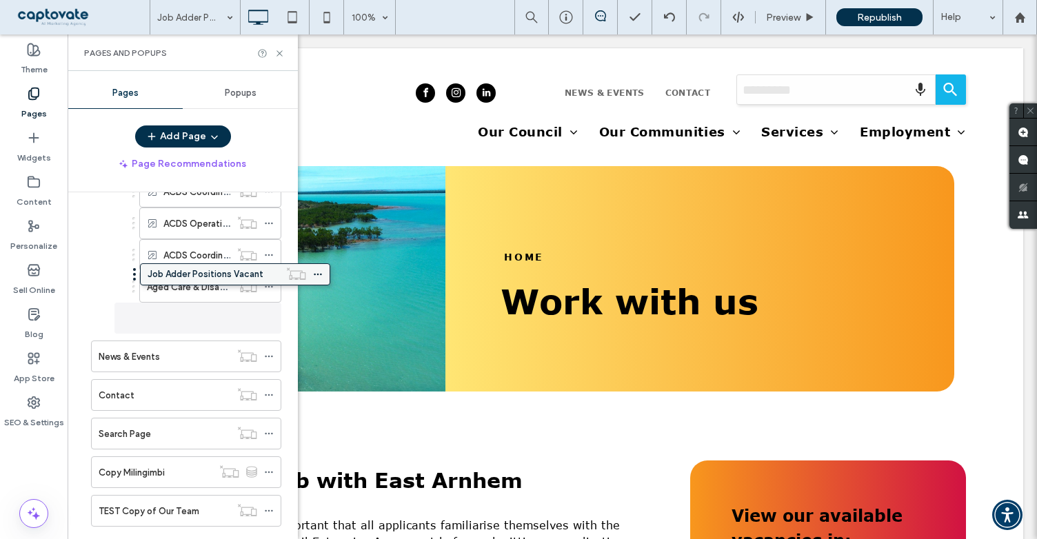
drag, startPoint x: 140, startPoint y: 281, endPoint x: 188, endPoint y: 275, distance: 48.6
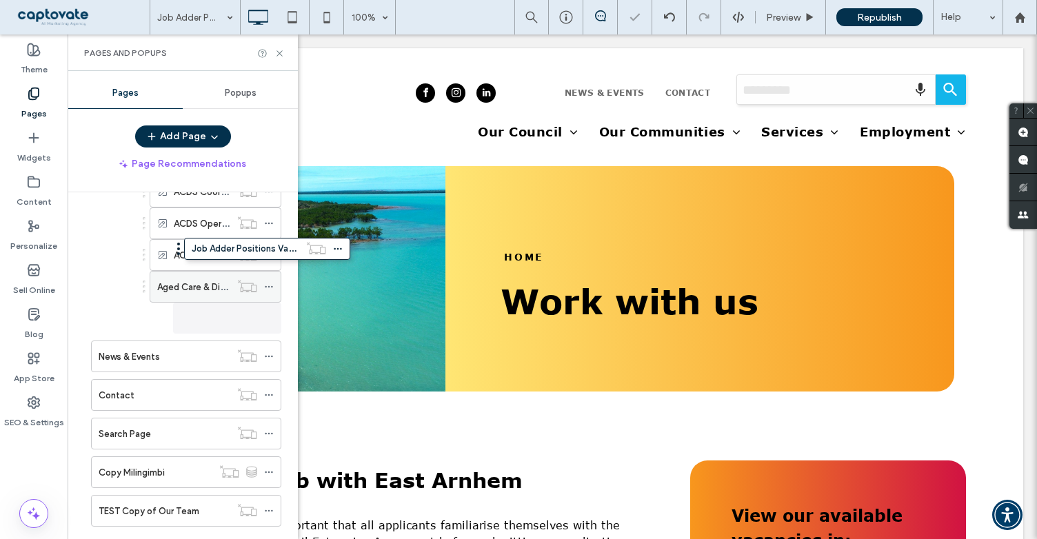
drag, startPoint x: 246, startPoint y: 257, endPoint x: 239, endPoint y: 241, distance: 17.3
drag, startPoint x: 197, startPoint y: 274, endPoint x: 470, endPoint y: 256, distance: 273.1
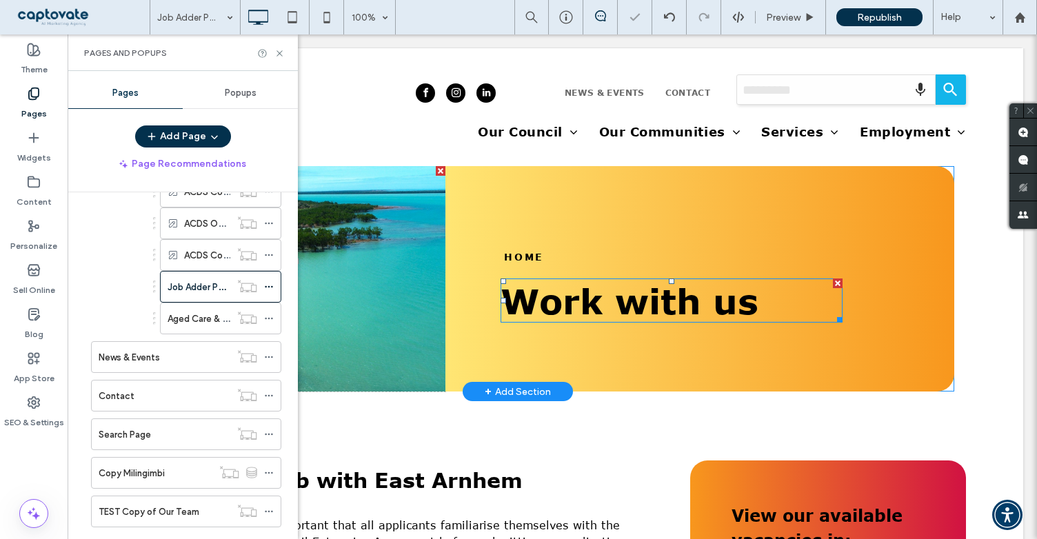
click at [574, 308] on span "Work with us" at bounding box center [630, 300] width 258 height 41
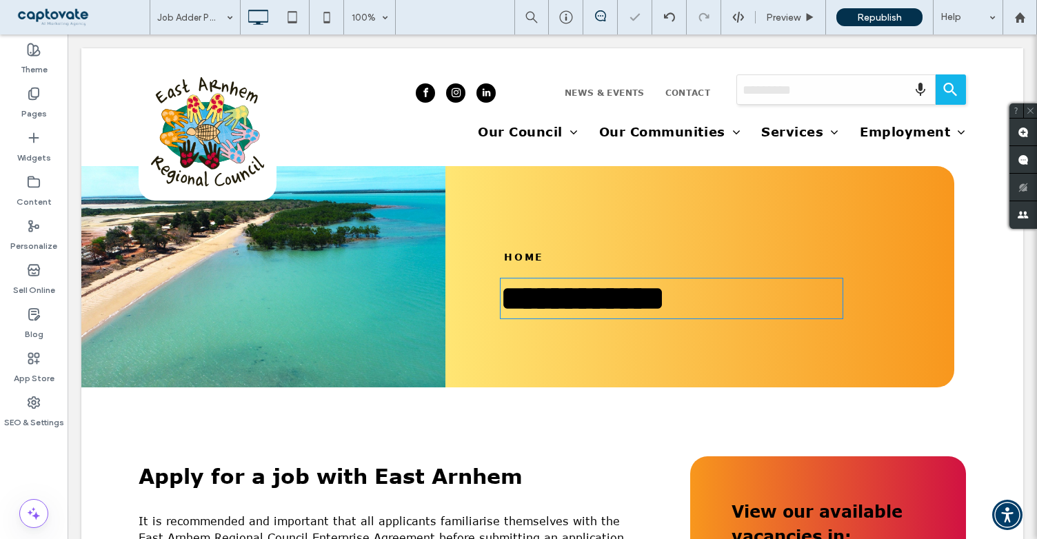
click at [760, 314] on h1 "**********" at bounding box center [672, 298] width 342 height 37
type input "*******"
type input "**"
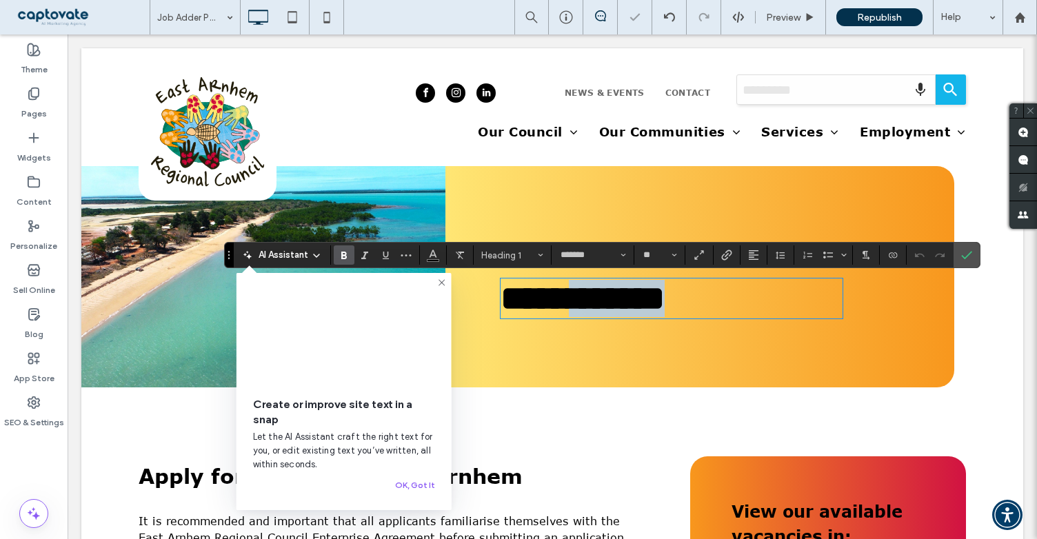
drag, startPoint x: 677, startPoint y: 305, endPoint x: 611, endPoint y: 301, distance: 66.4
click at [611, 301] on h1 "**********" at bounding box center [672, 298] width 342 height 37
click at [597, 306] on span "**********" at bounding box center [590, 298] width 178 height 34
drag, startPoint x: 962, startPoint y: 251, endPoint x: 753, endPoint y: 217, distance: 211.7
click at [962, 251] on icon "Confirm" at bounding box center [967, 255] width 11 height 11
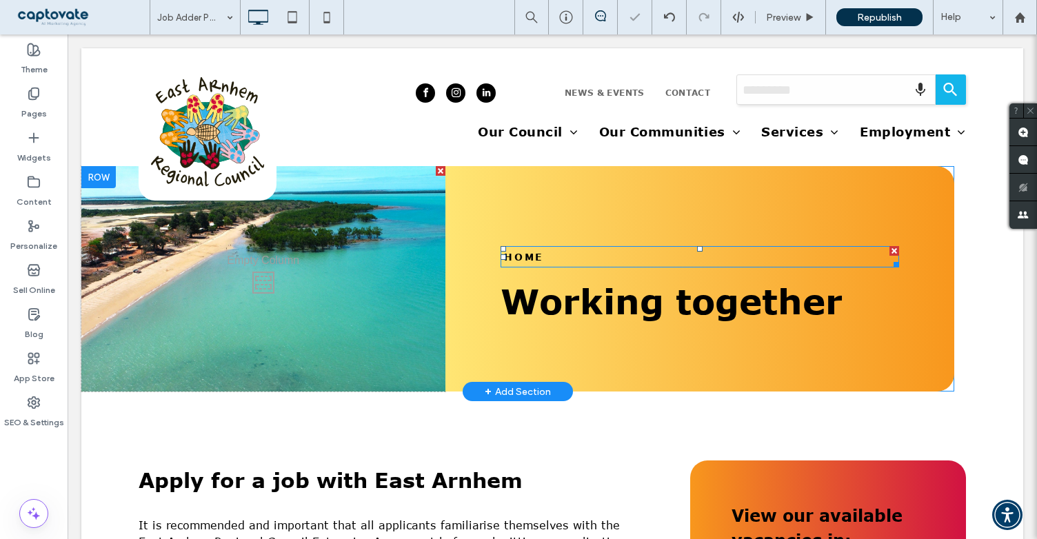
click at [566, 249] on span at bounding box center [700, 256] width 399 height 21
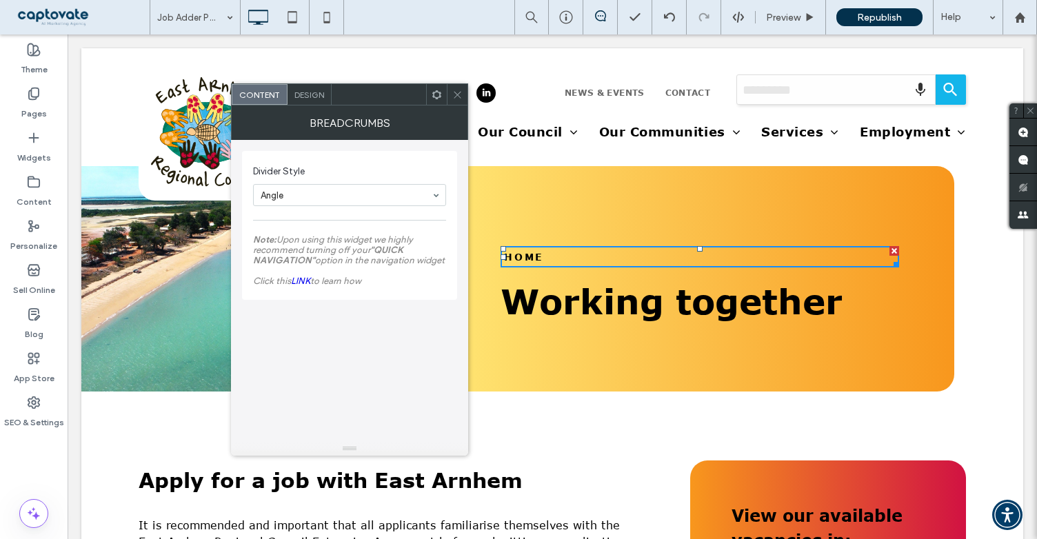
click at [461, 91] on icon at bounding box center [458, 95] width 10 height 10
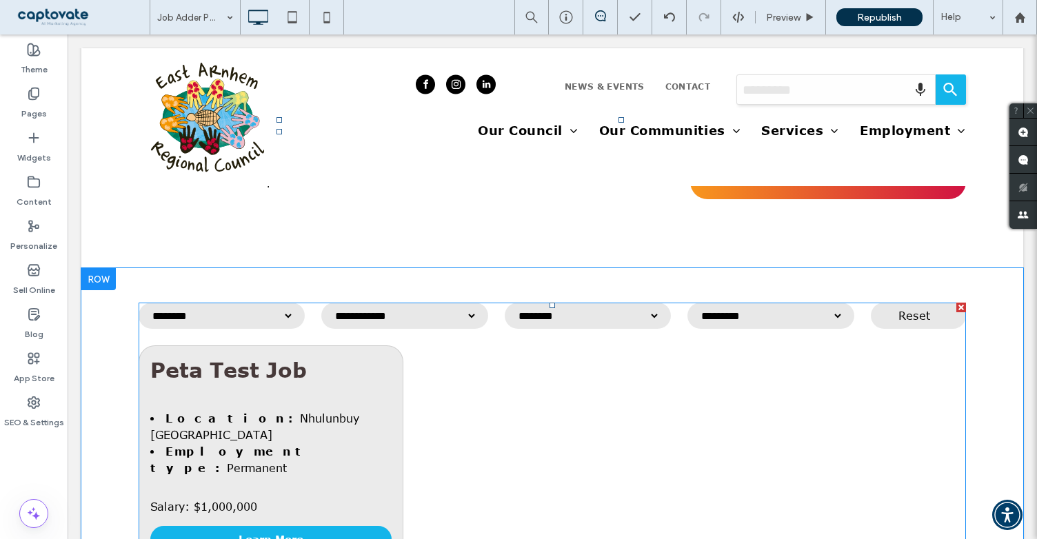
scroll to position [690, 0]
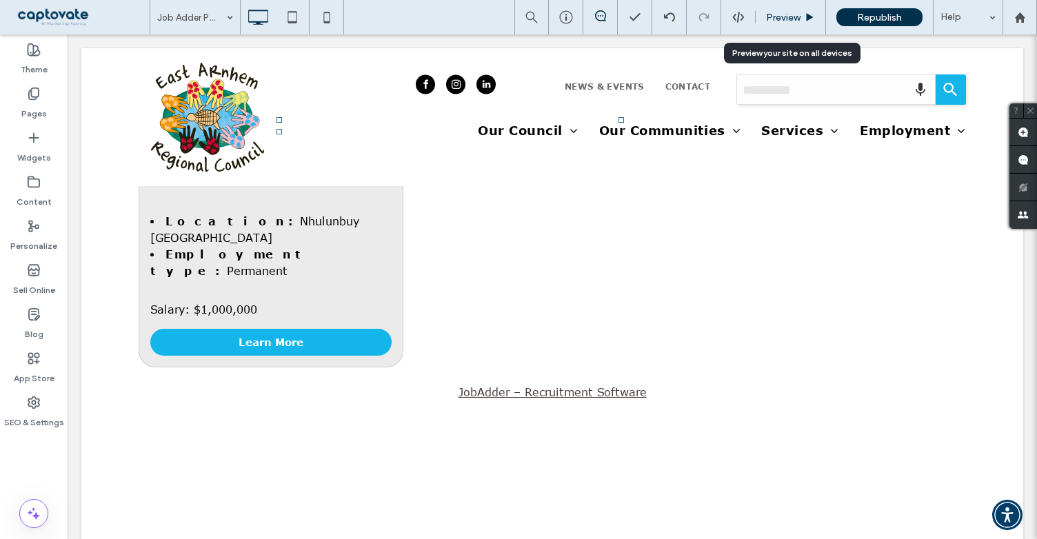
click at [773, 12] on span "Preview" at bounding box center [783, 18] width 34 height 12
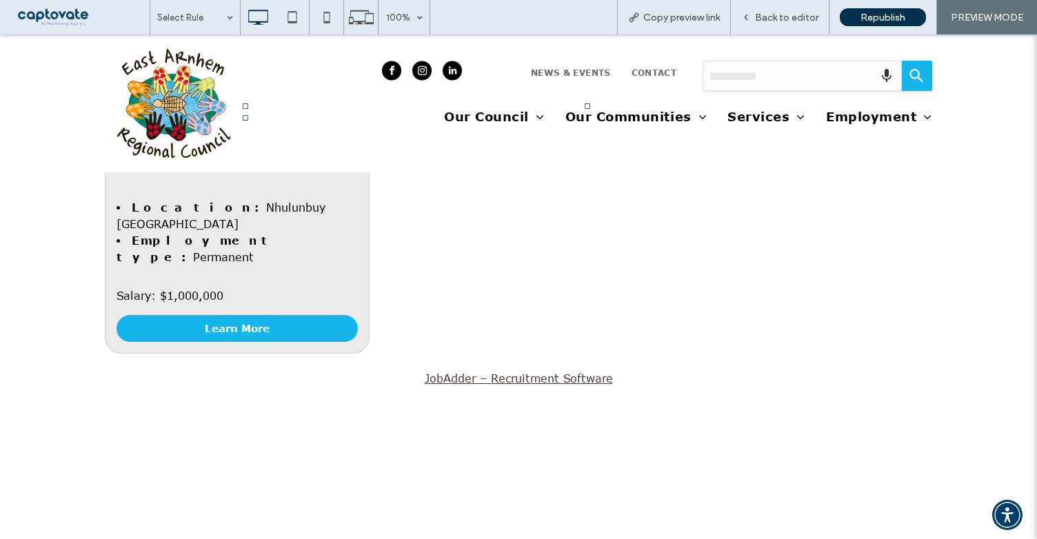
click at [275, 315] on link "Learn More" at bounding box center [237, 328] width 241 height 27
click at [230, 315] on link "Learn More" at bounding box center [237, 328] width 241 height 27
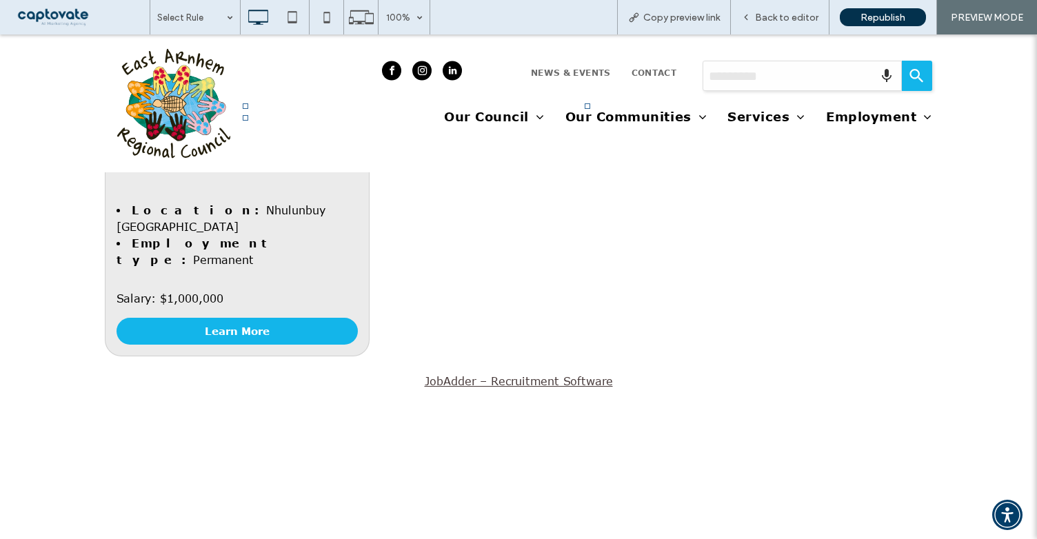
scroll to position [690, 0]
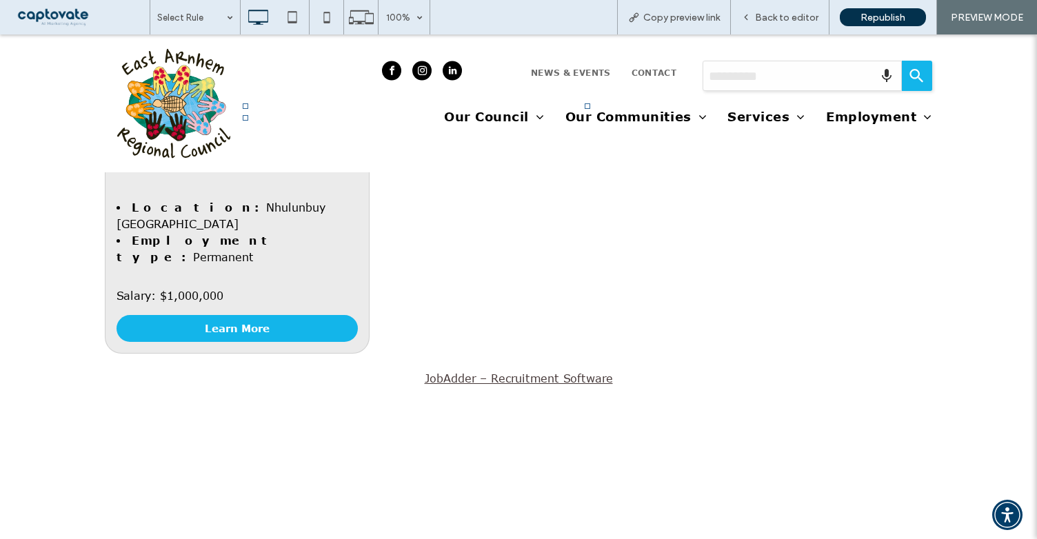
click at [243, 315] on link "Learn More" at bounding box center [237, 328] width 241 height 27
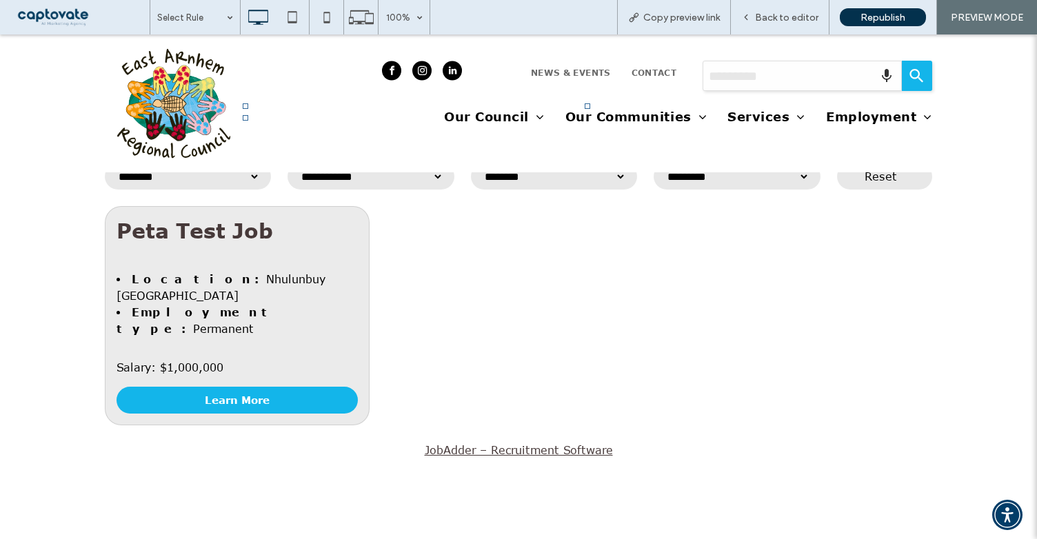
scroll to position [621, 0]
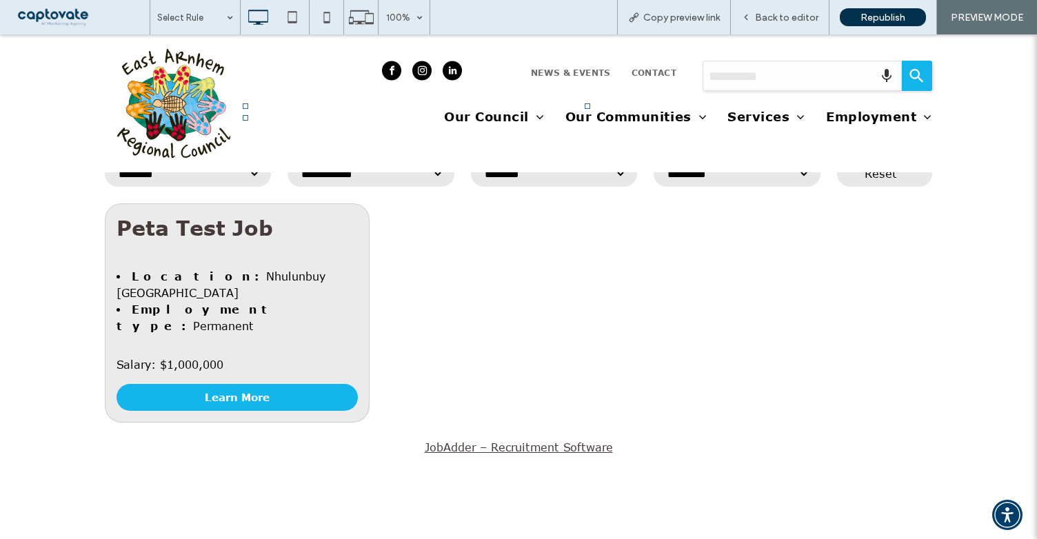
click at [222, 384] on link "Learn More" at bounding box center [237, 397] width 241 height 27
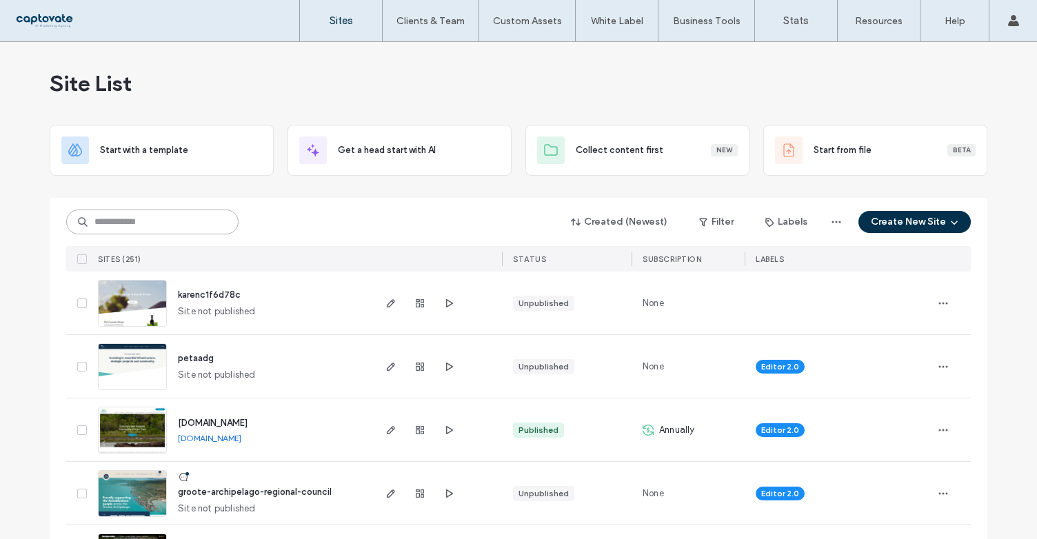
click at [145, 223] on input at bounding box center [152, 222] width 172 height 25
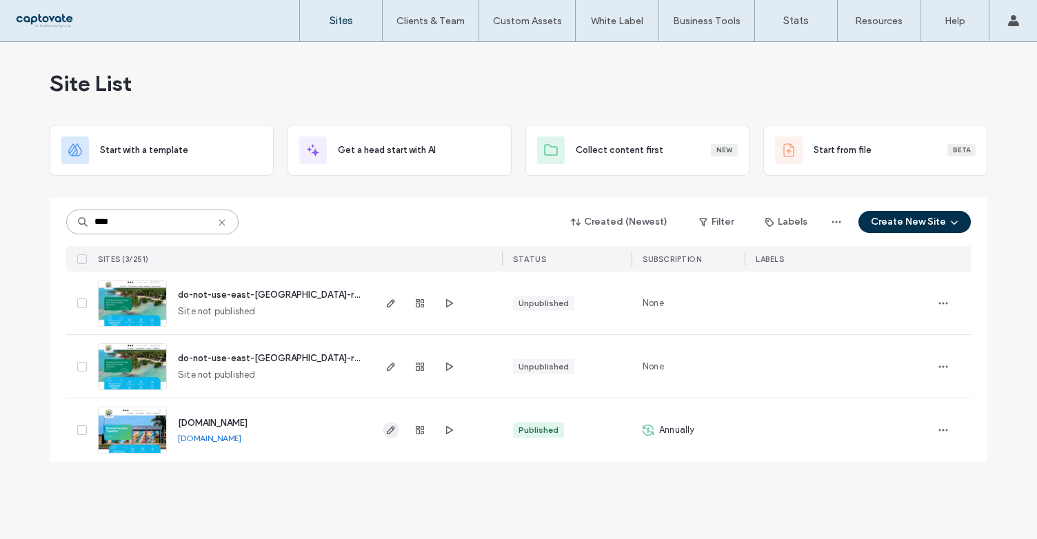
type input "****"
click at [389, 429] on use "button" at bounding box center [391, 430] width 8 height 8
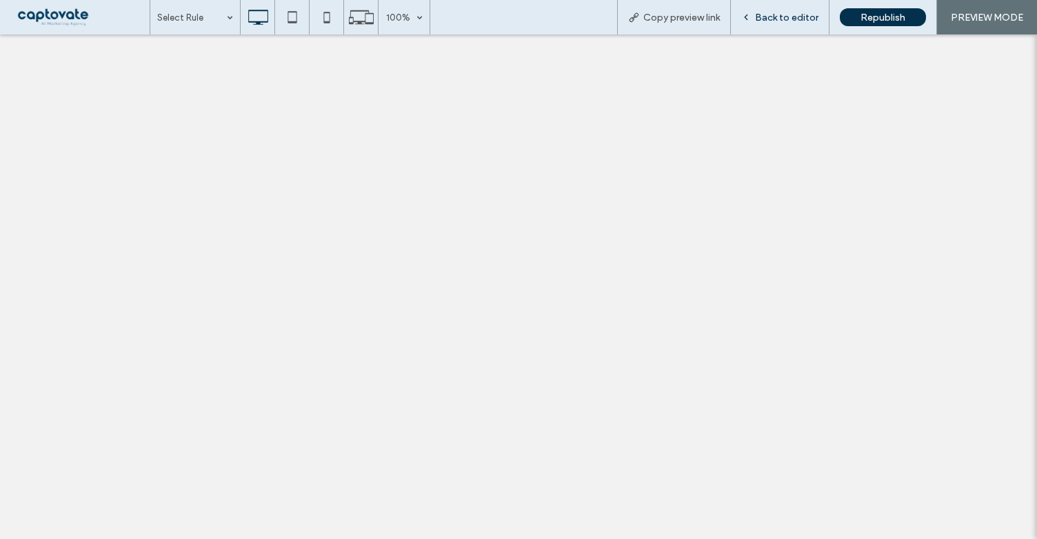
click at [798, 12] on span "Back to editor" at bounding box center [786, 18] width 63 height 12
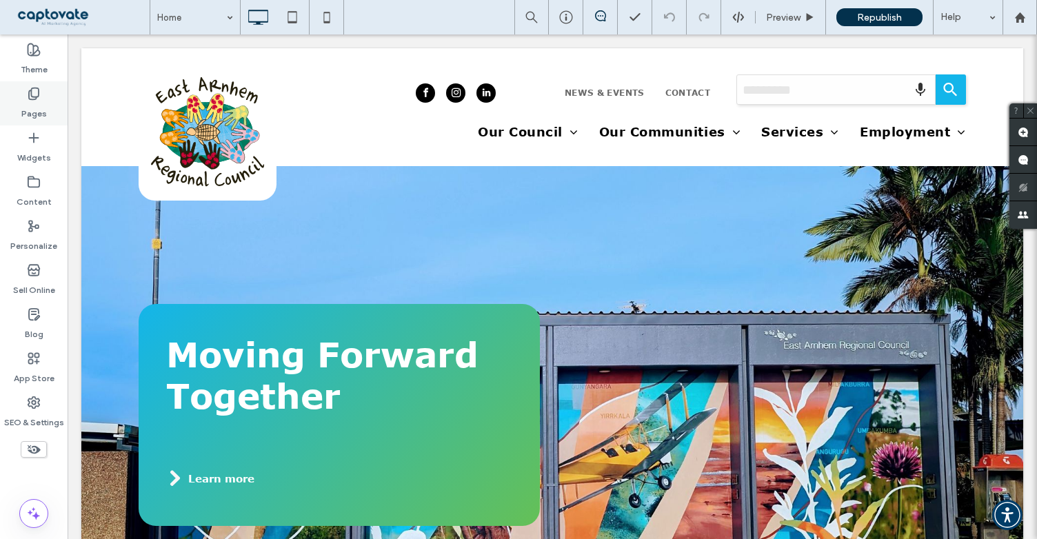
click at [36, 112] on label "Pages" at bounding box center [34, 110] width 26 height 19
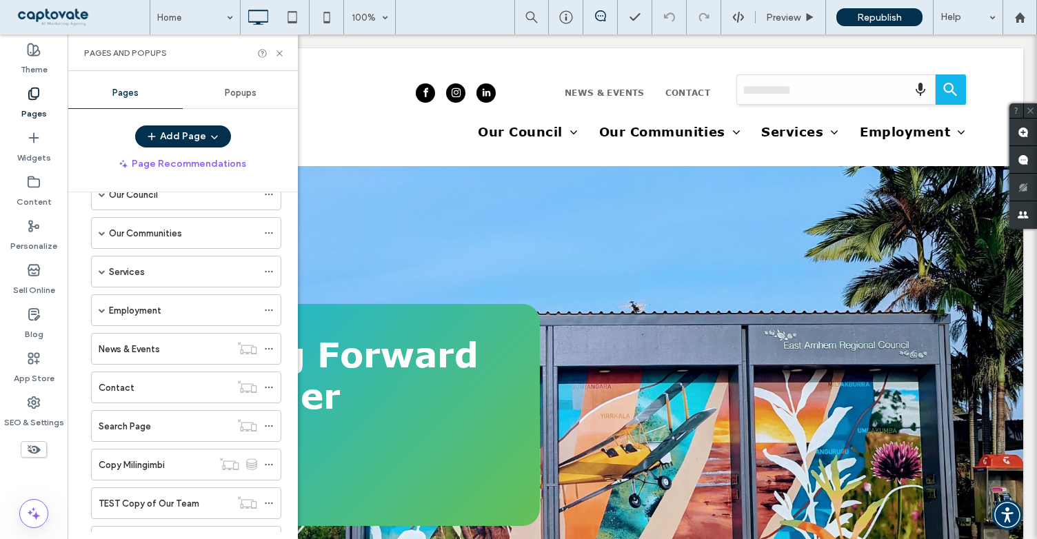
scroll to position [69, 0]
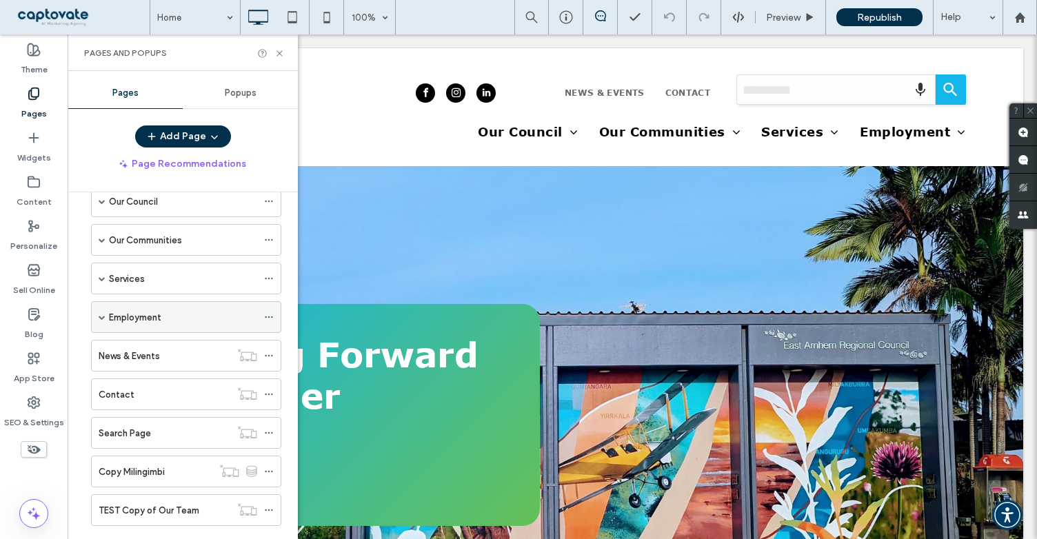
click at [157, 310] on label "Employment" at bounding box center [135, 318] width 52 height 24
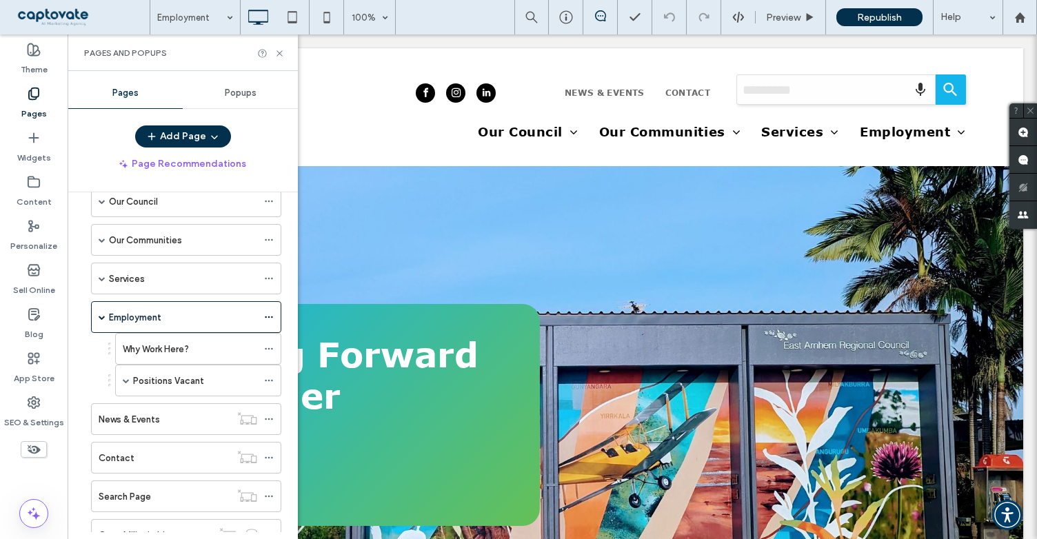
click at [160, 384] on div at bounding box center [518, 269] width 1037 height 539
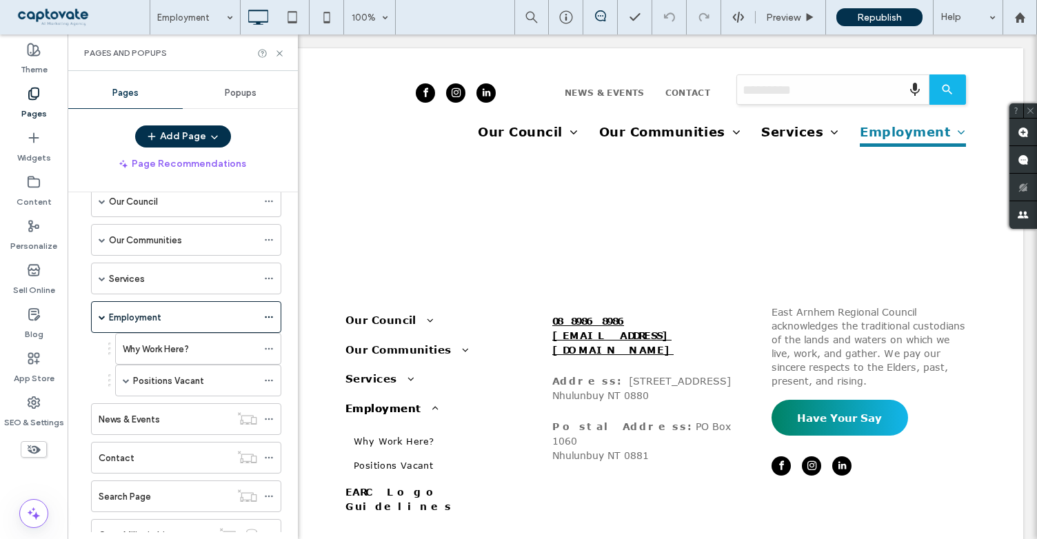
click at [120, 373] on div at bounding box center [518, 269] width 1037 height 539
click at [164, 381] on label "Positions Vacant" at bounding box center [168, 381] width 71 height 24
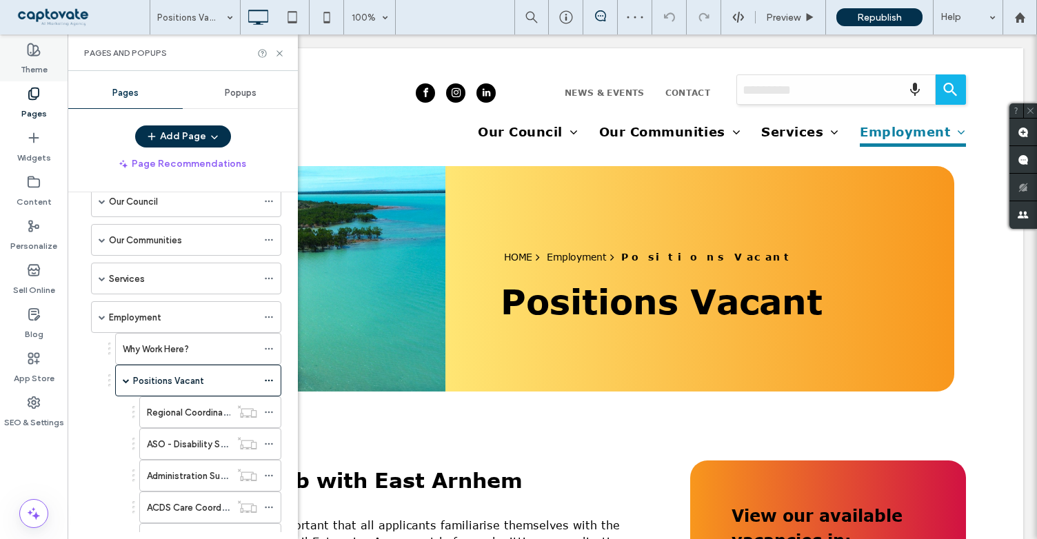
drag, startPoint x: 192, startPoint y: 143, endPoint x: 0, endPoint y: 62, distance: 208.1
click at [281, 53] on icon at bounding box center [280, 53] width 10 height 10
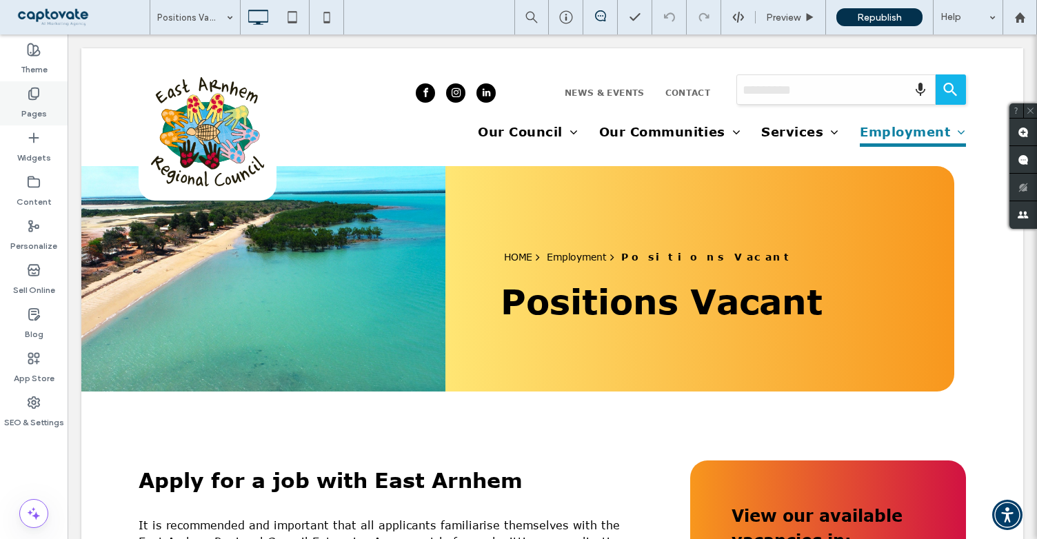
click at [39, 99] on icon at bounding box center [34, 94] width 14 height 14
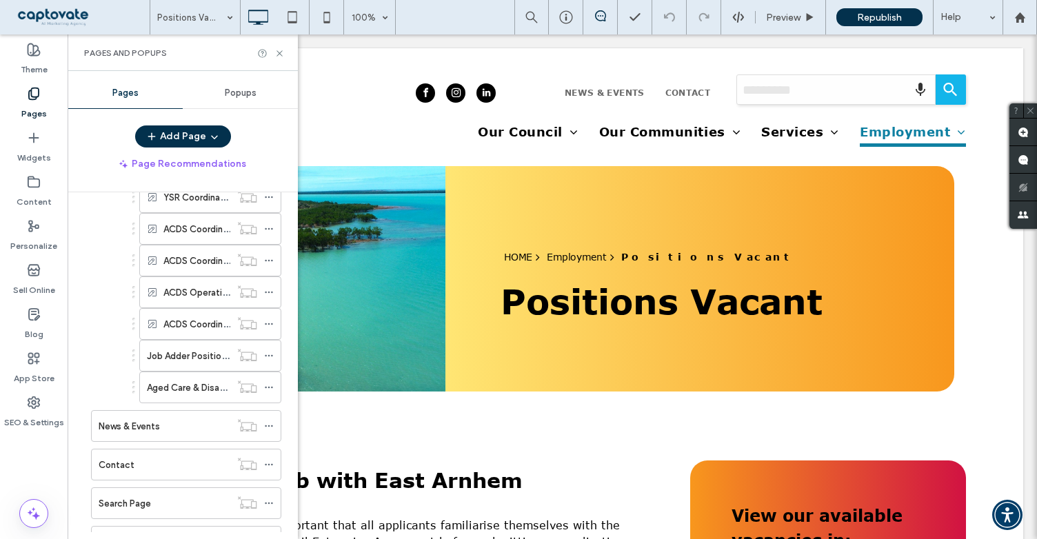
scroll to position [2690, 0]
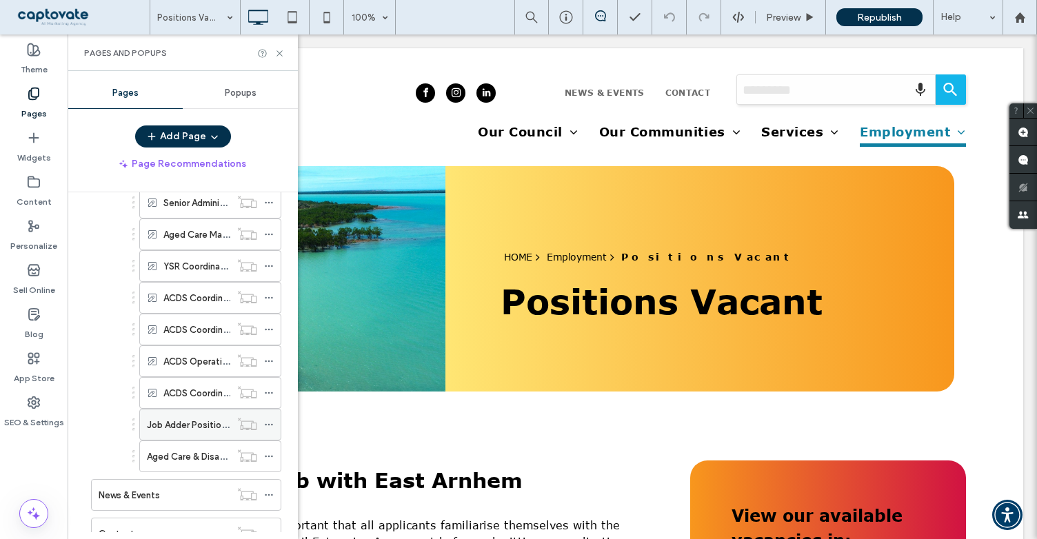
click at [207, 413] on label "Job Adder Positions Vacant" at bounding box center [205, 425] width 116 height 24
click at [279, 53] on use at bounding box center [280, 53] width 6 height 6
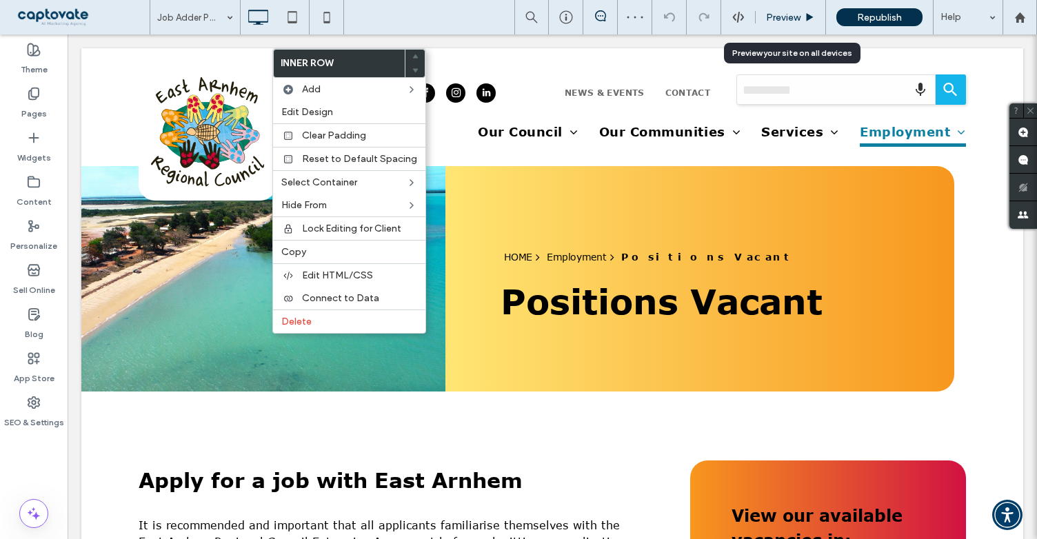
click at [768, 17] on span "Preview" at bounding box center [783, 18] width 34 height 12
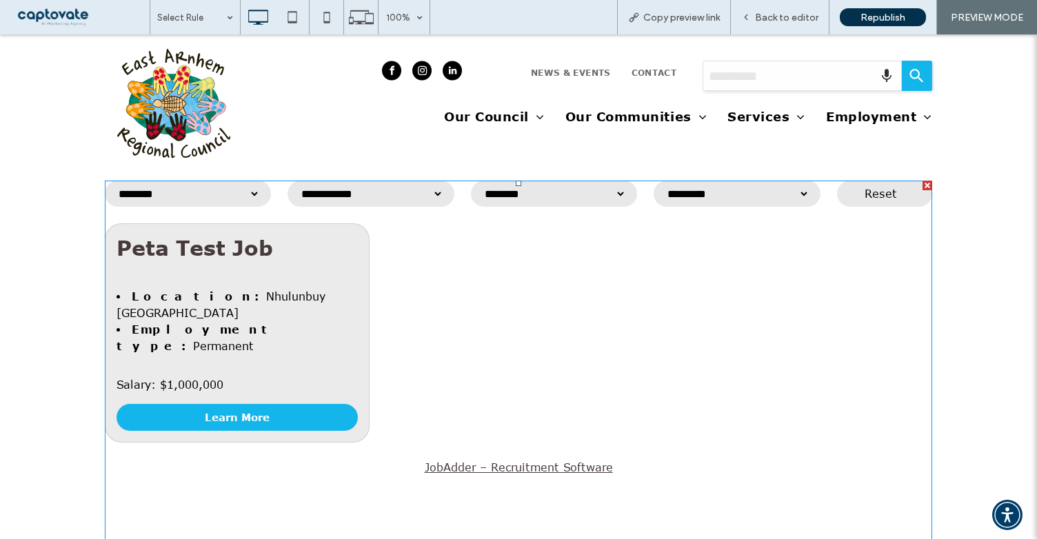
scroll to position [640, 0]
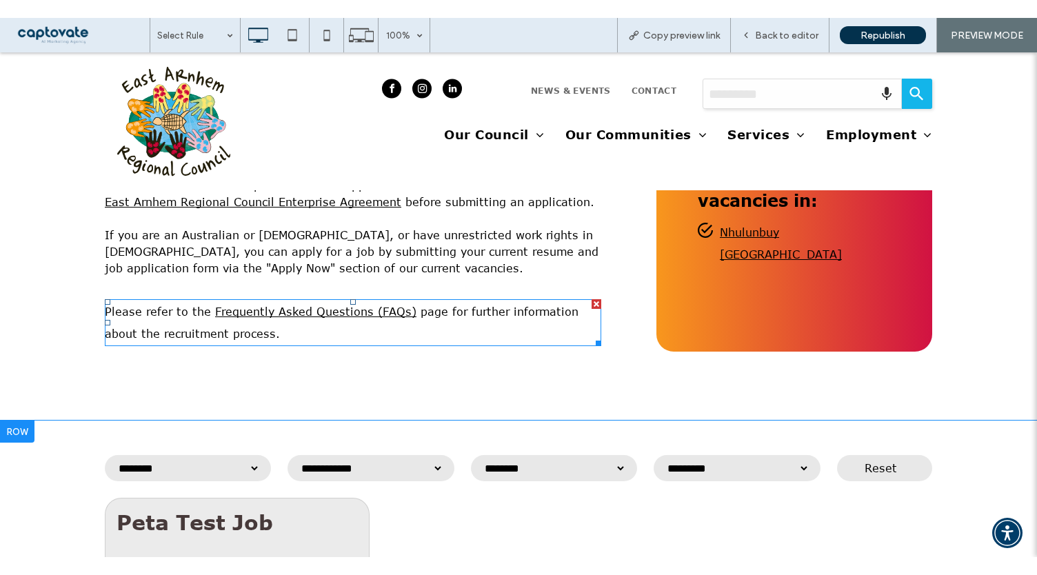
scroll to position [433, 0]
